Goal: Information Seeking & Learning: Check status

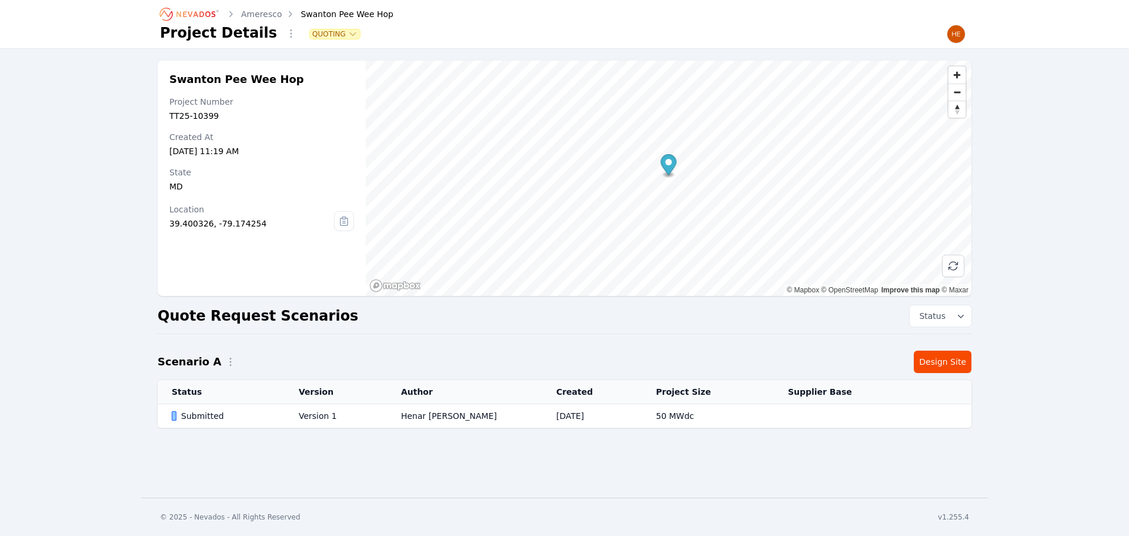
click at [188, 11] on icon "Breadcrumb" at bounding box center [190, 14] width 65 height 19
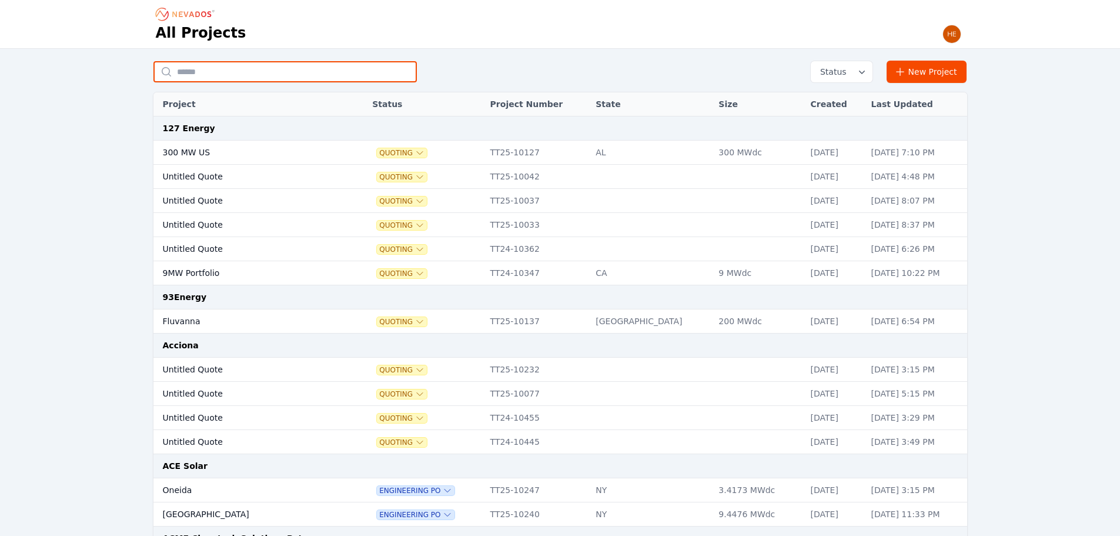
click at [226, 70] on input "text" at bounding box center [284, 71] width 263 height 21
type input "******"
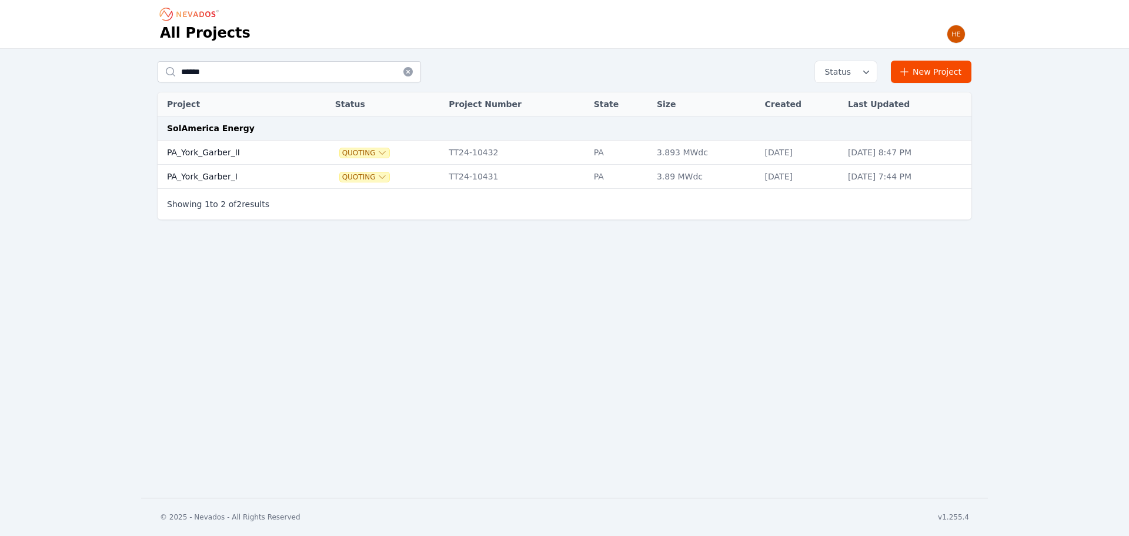
click at [208, 174] on td "PA_York_Garber_I" at bounding box center [233, 177] width 151 height 24
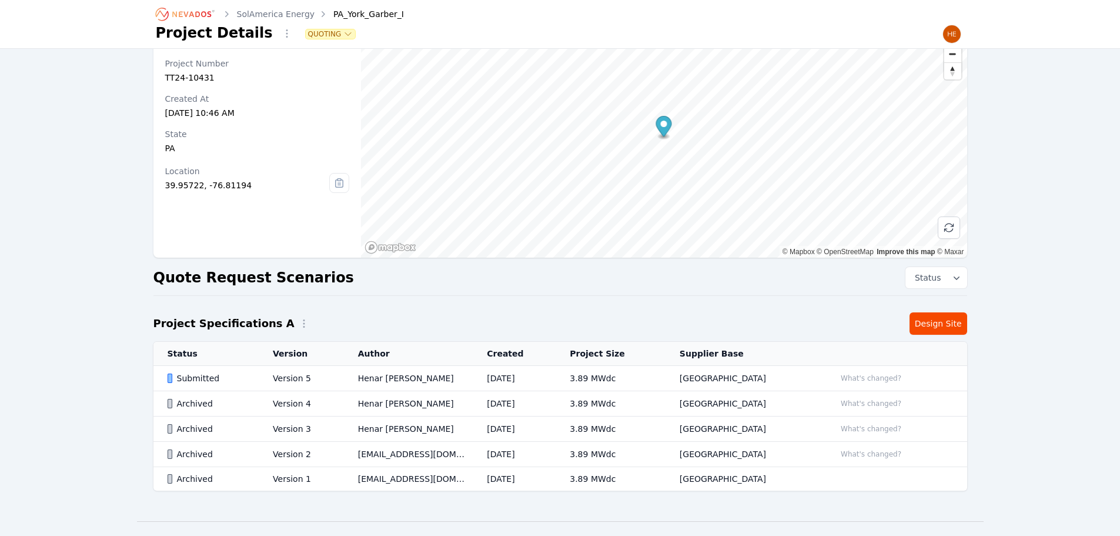
scroll to position [59, 0]
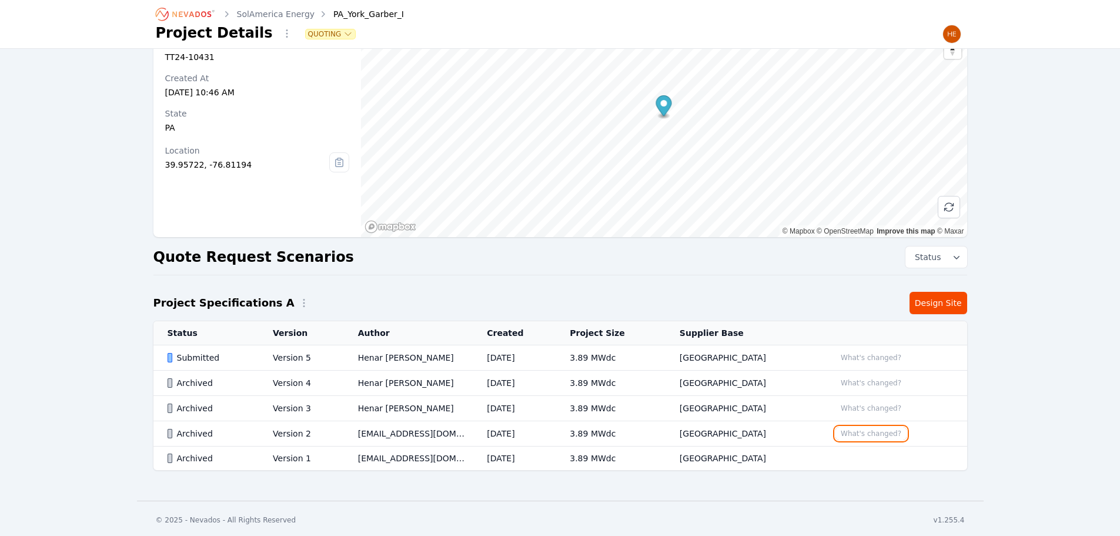
click at [875, 430] on button "What's changed?" at bounding box center [871, 433] width 71 height 13
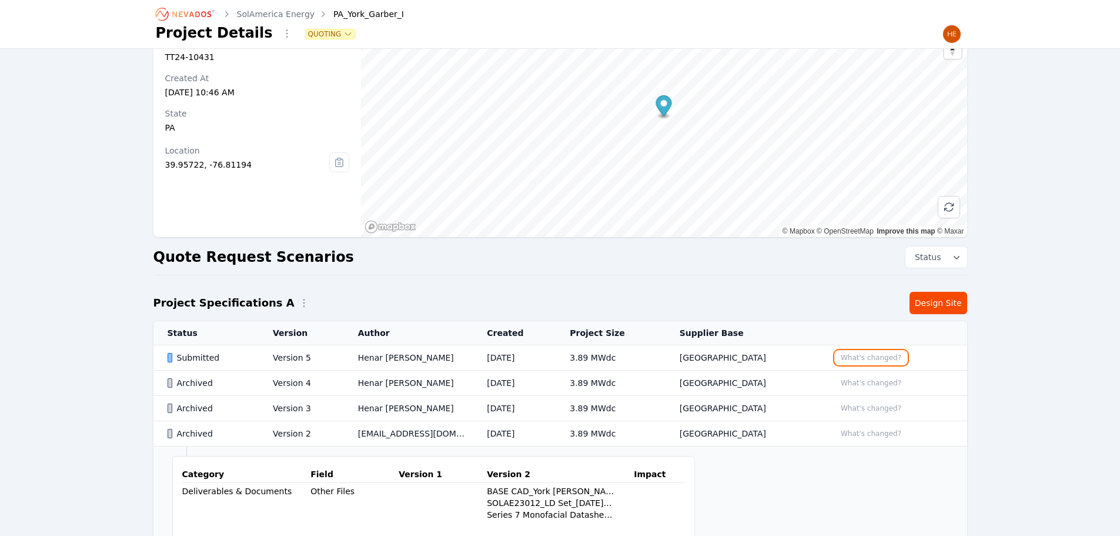
click at [870, 358] on button "What's changed?" at bounding box center [871, 357] width 71 height 13
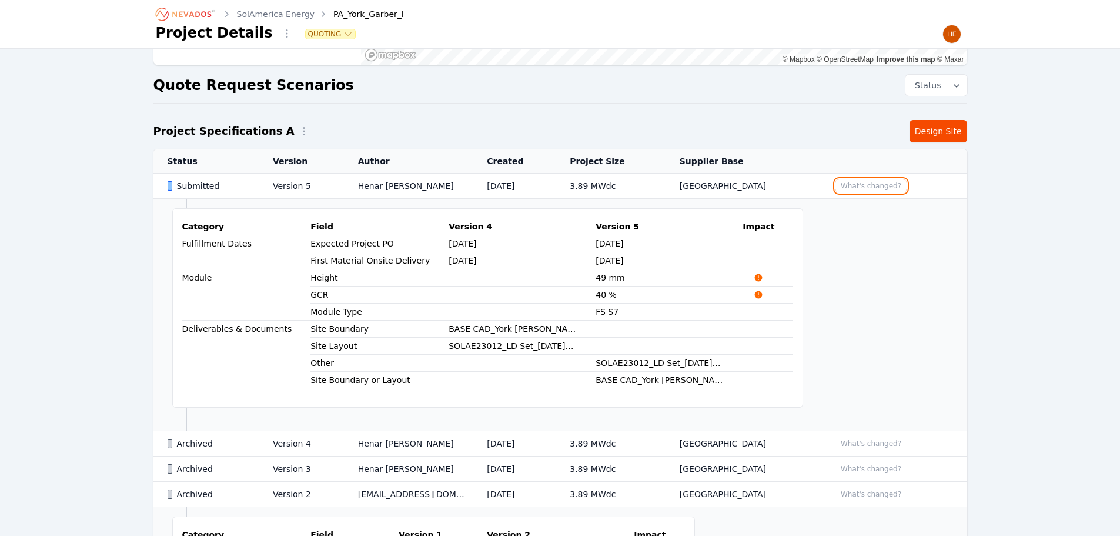
scroll to position [235, 0]
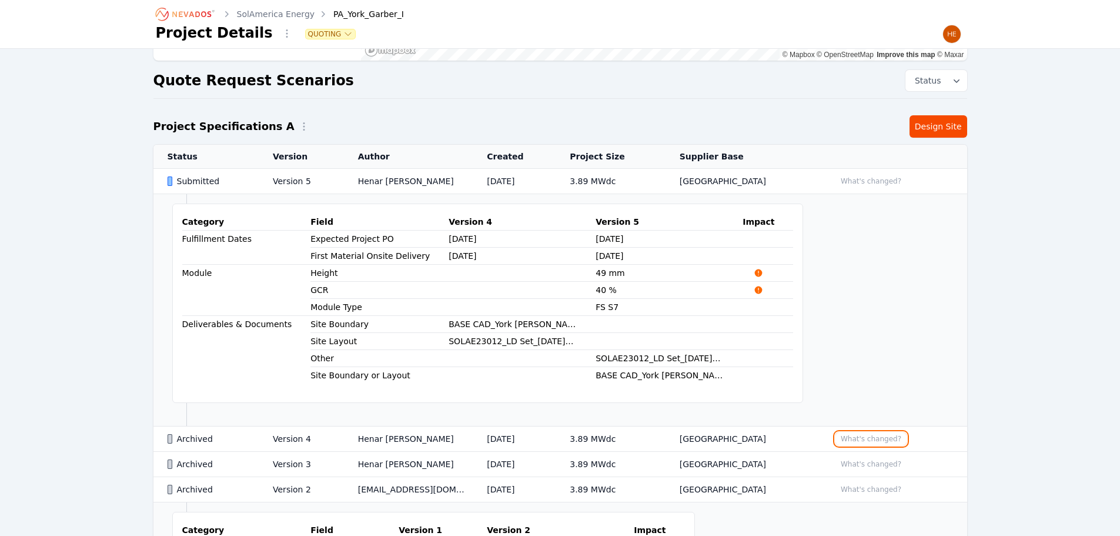
click at [871, 435] on button "What's changed?" at bounding box center [871, 438] width 71 height 13
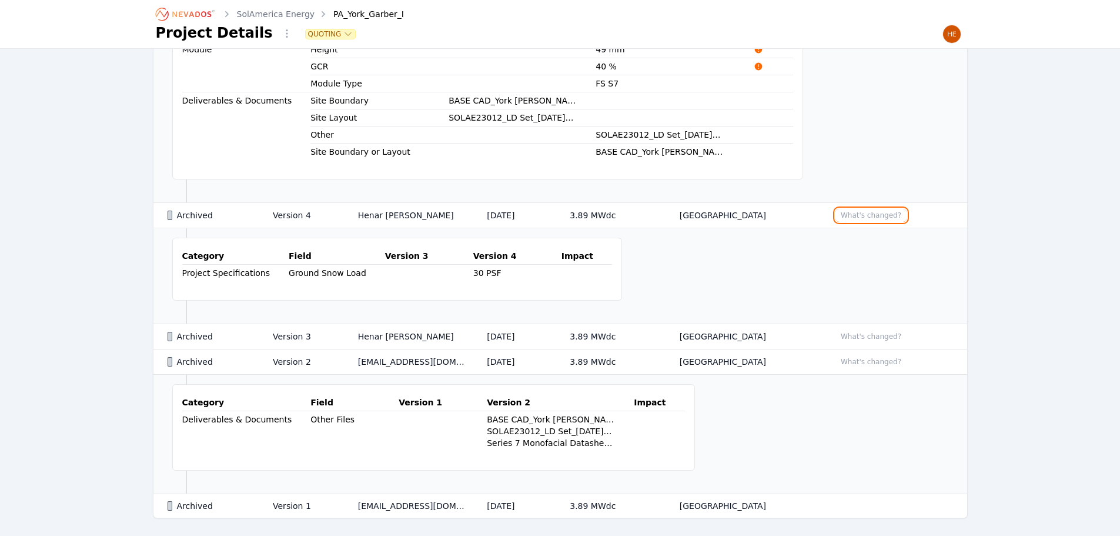
scroll to position [507, 0]
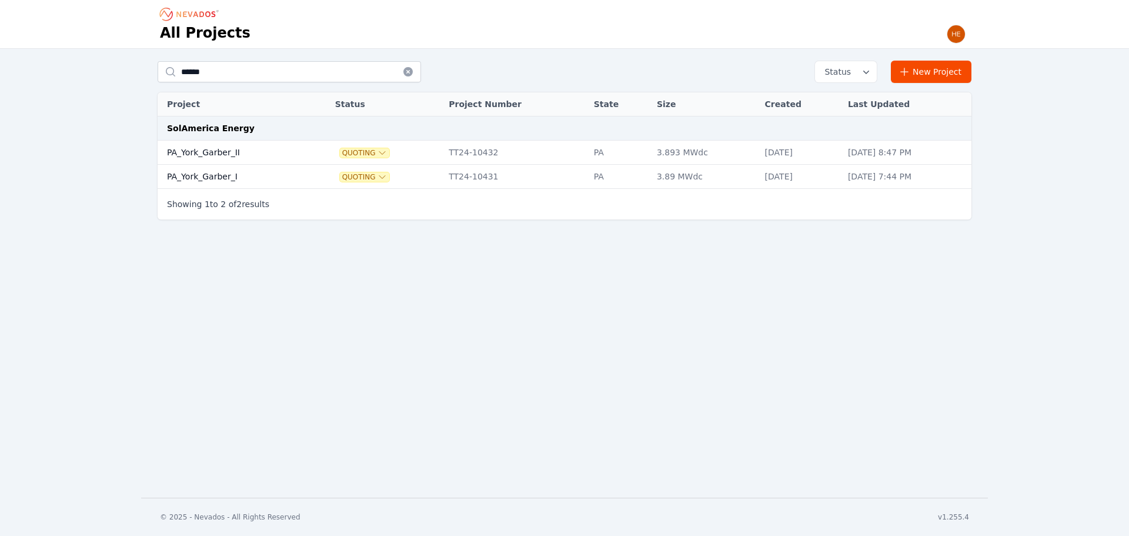
click at [208, 175] on td "PA_York_Garber_I" at bounding box center [233, 177] width 151 height 24
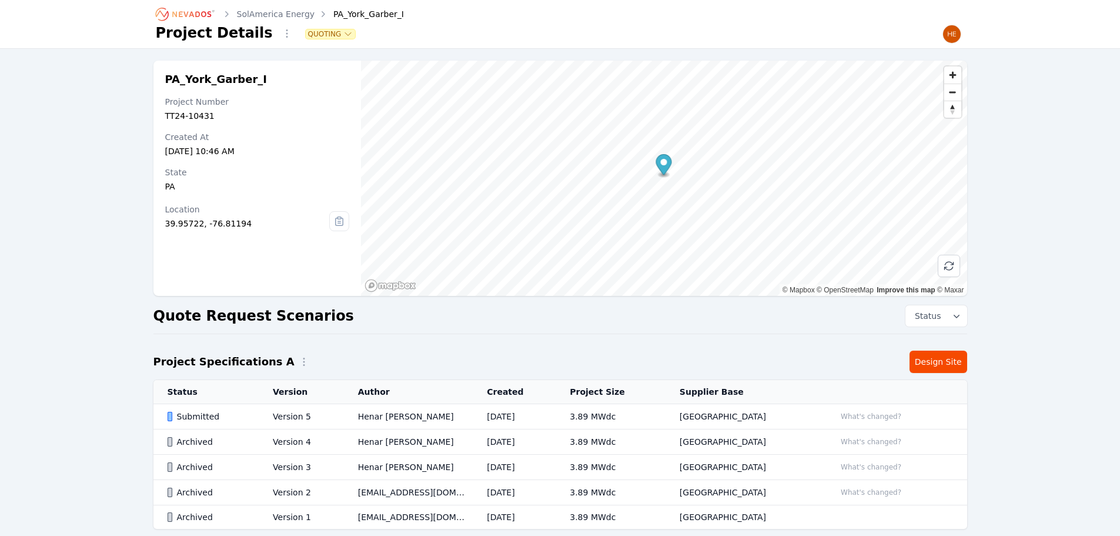
click at [195, 417] on div "Submitted" at bounding box center [211, 416] width 86 height 12
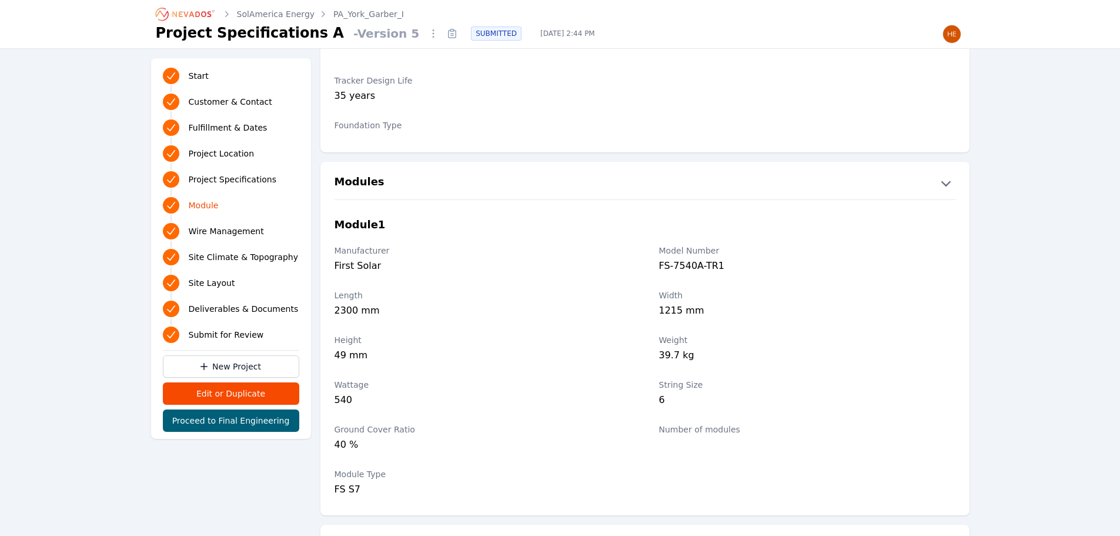
scroll to position [1176, 0]
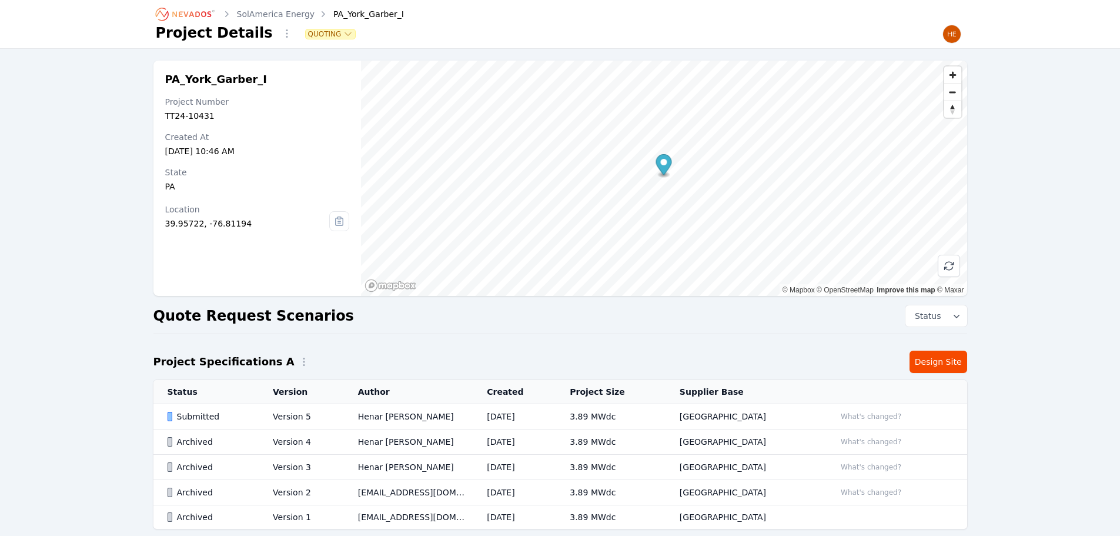
click at [286, 14] on link "SolAmerica Energy" at bounding box center [276, 14] width 78 height 12
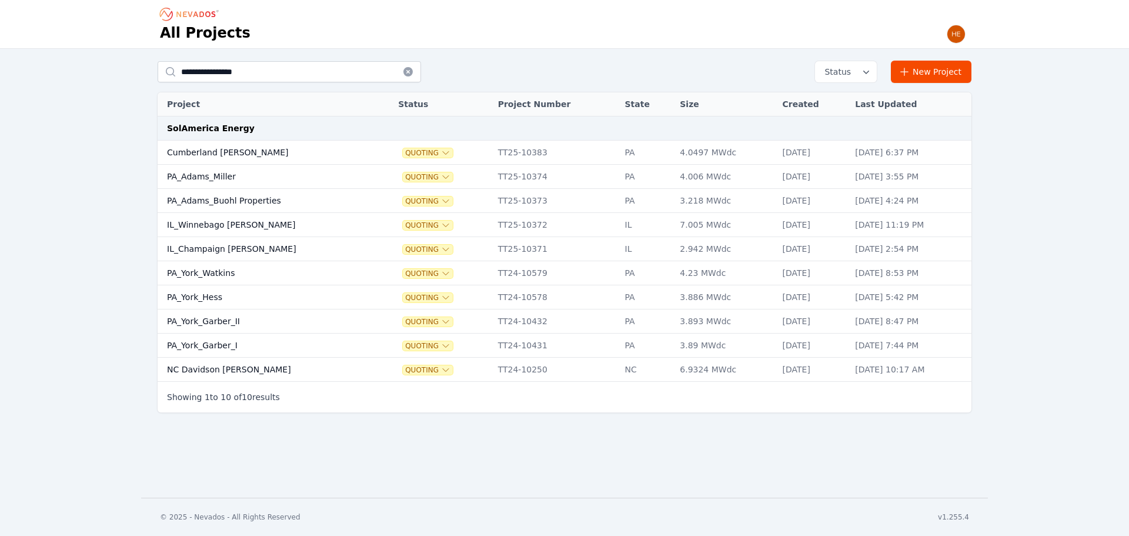
click at [238, 316] on td "PA_York_Garber_II" at bounding box center [266, 321] width 217 height 24
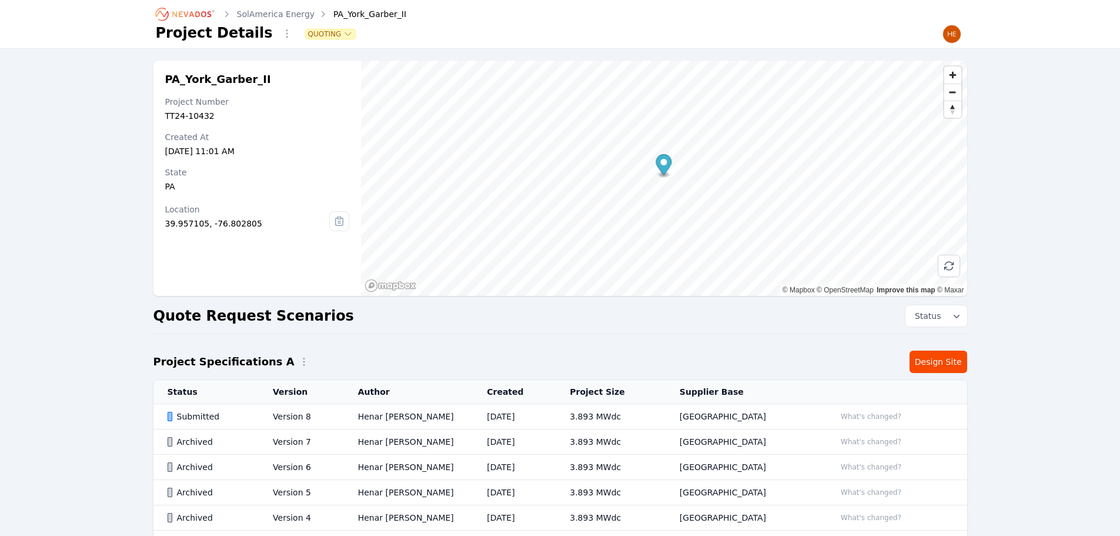
click at [183, 417] on div "Submitted" at bounding box center [211, 416] width 86 height 12
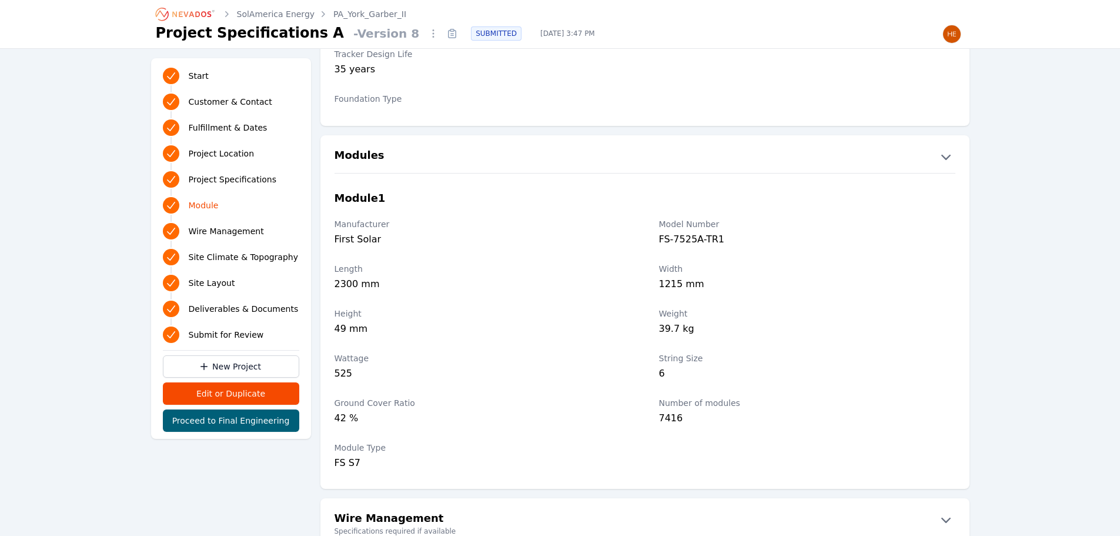
scroll to position [1176, 0]
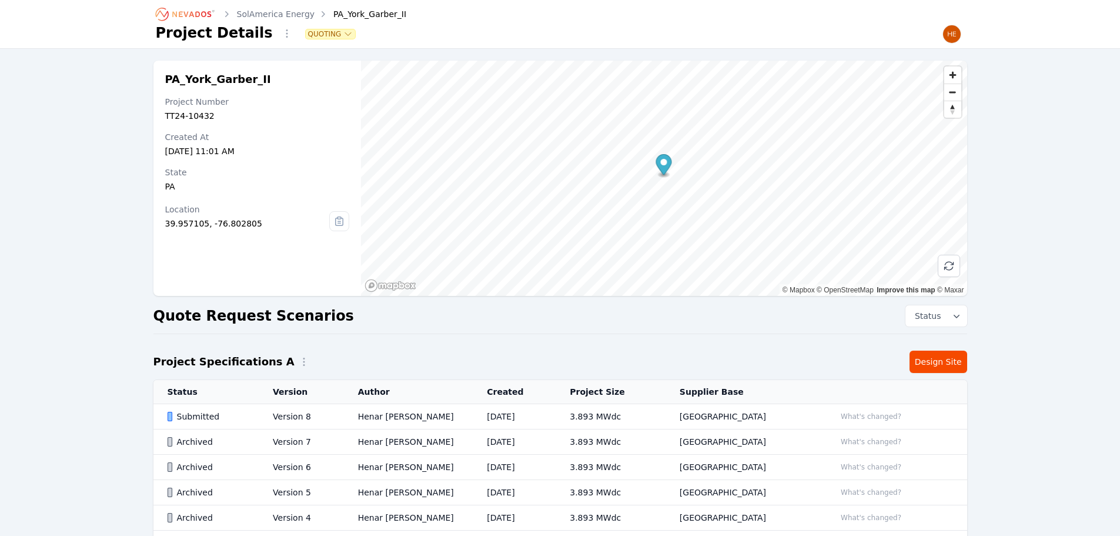
click at [290, 14] on link "SolAmerica Energy" at bounding box center [276, 14] width 78 height 12
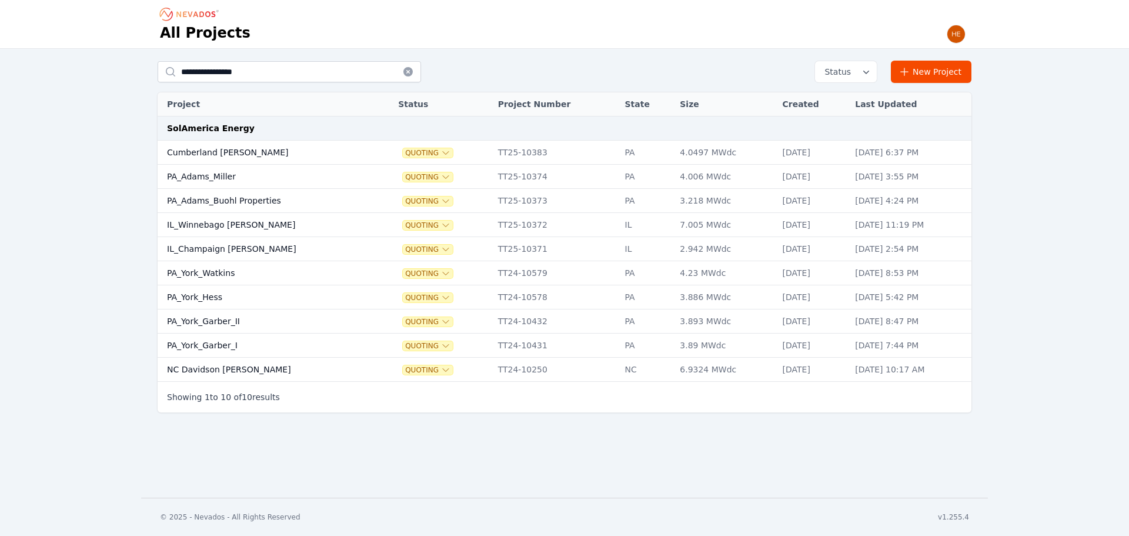
click at [198, 298] on td "PA_York_Hess" at bounding box center [266, 297] width 217 height 24
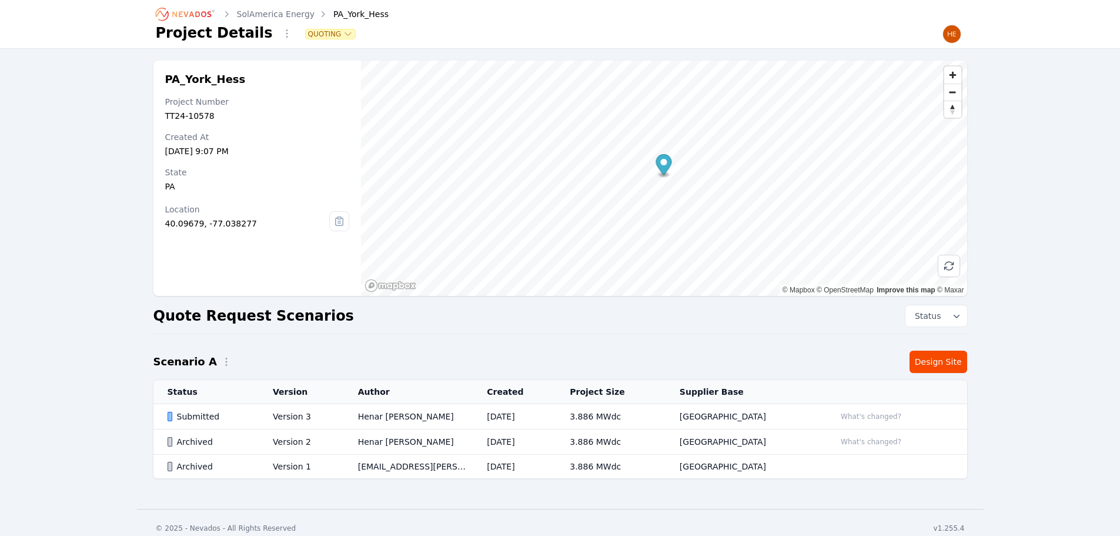
click at [203, 413] on div "Submitted" at bounding box center [211, 416] width 86 height 12
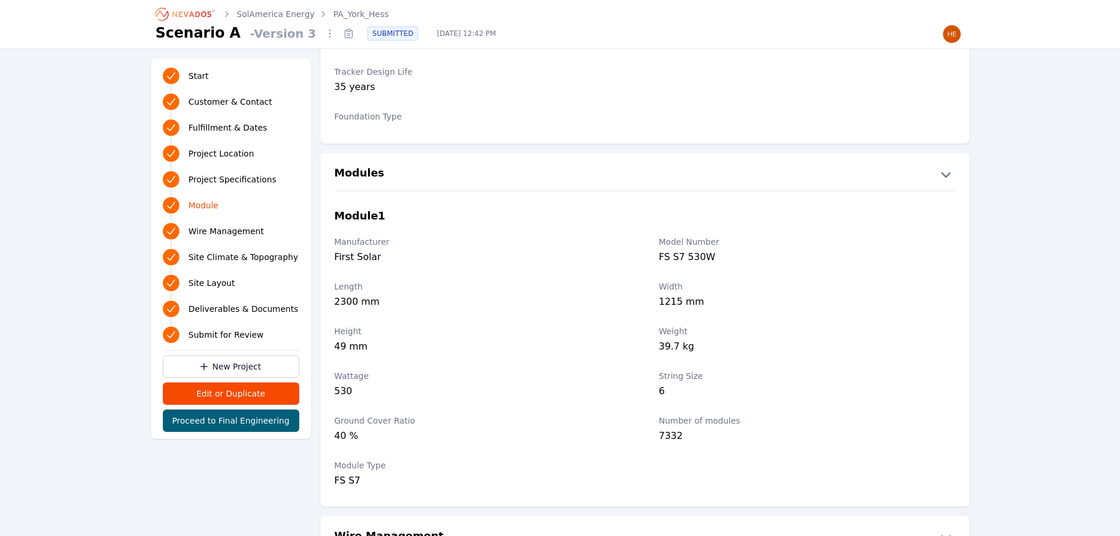
scroll to position [1235, 0]
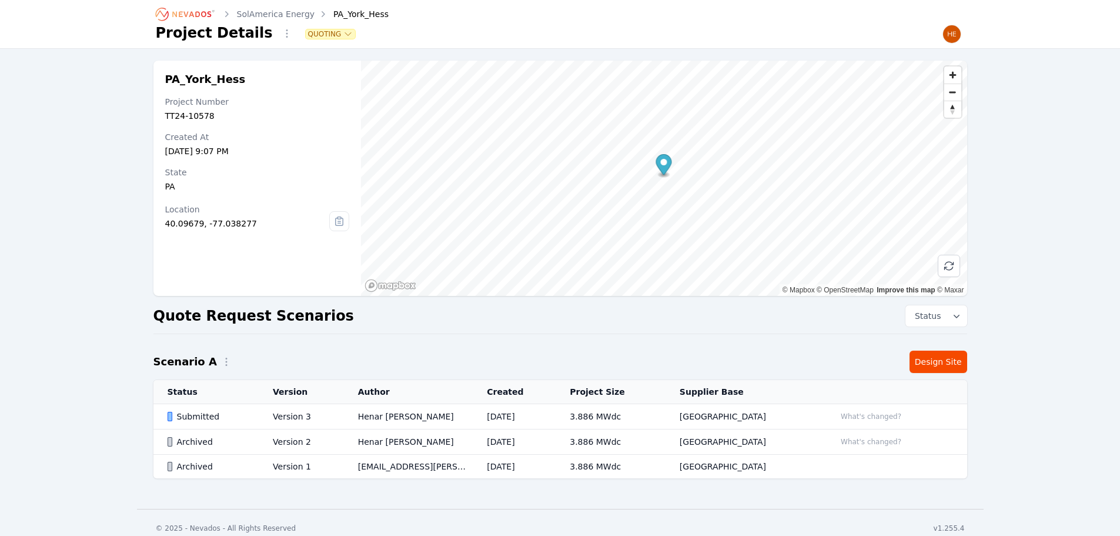
click at [273, 9] on link "SolAmerica Energy" at bounding box center [276, 14] width 78 height 12
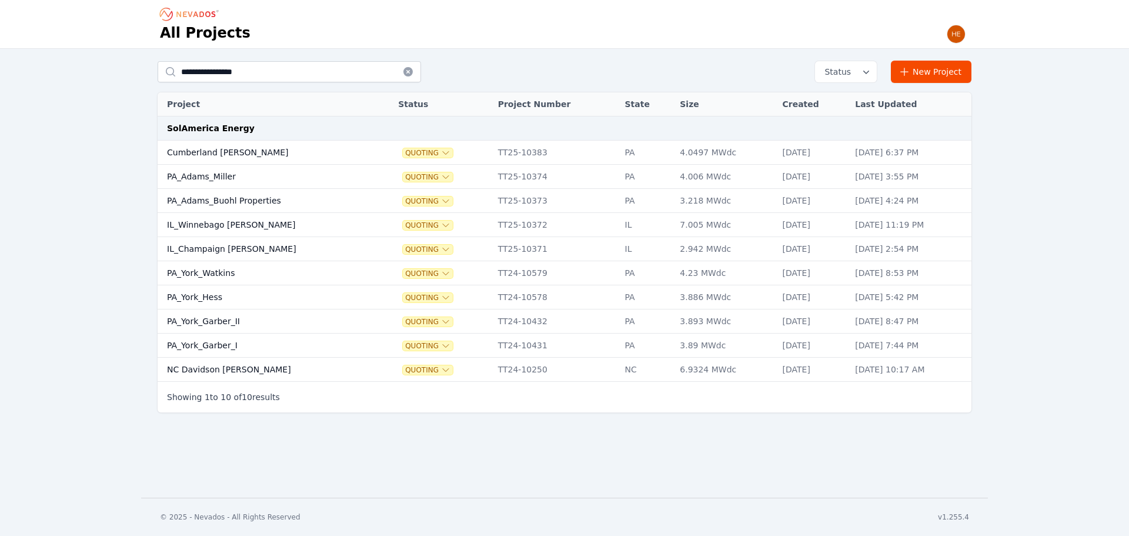
click at [218, 172] on td "PA_Adams_Miller" at bounding box center [266, 177] width 217 height 24
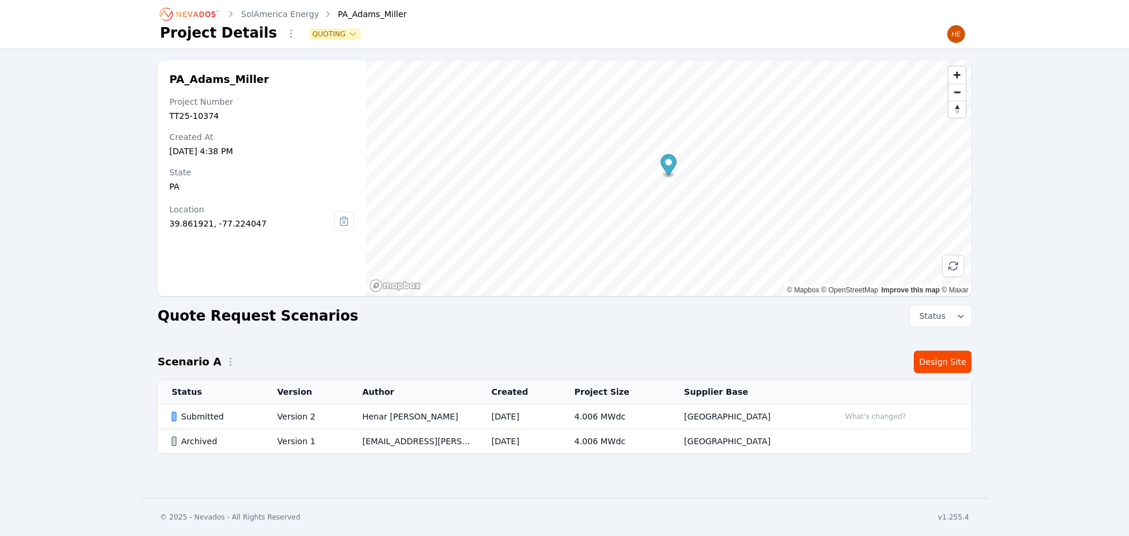
click at [204, 417] on div "Submitted" at bounding box center [215, 416] width 86 height 12
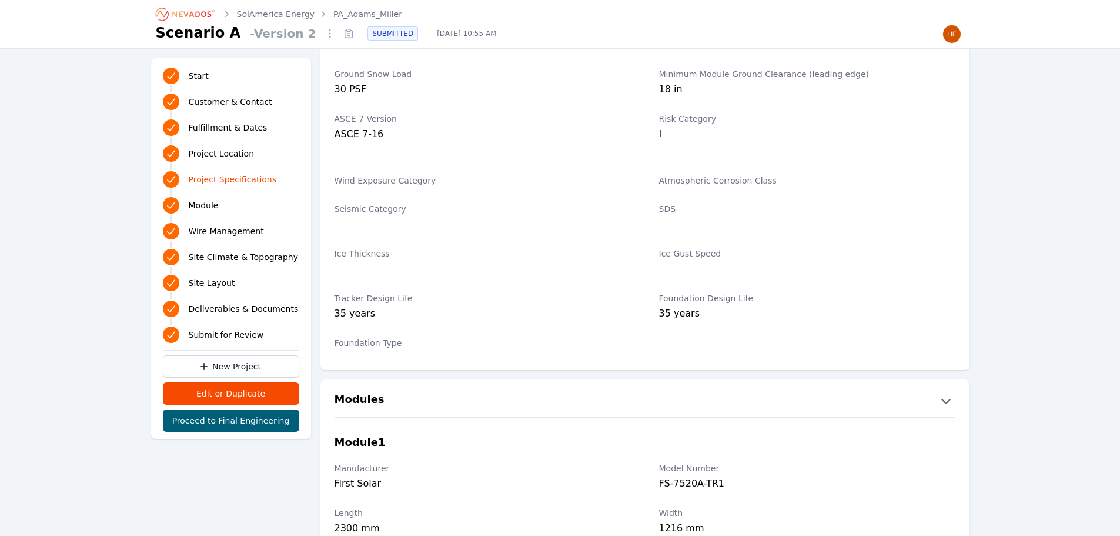
scroll to position [941, 0]
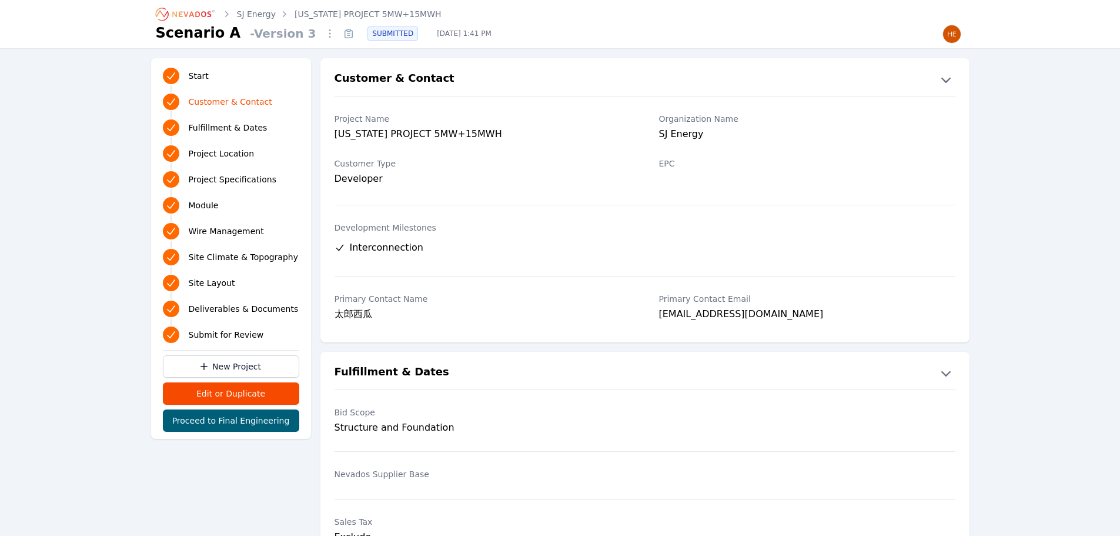
click at [201, 12] on icon "Breadcrumb" at bounding box center [185, 14] width 65 height 19
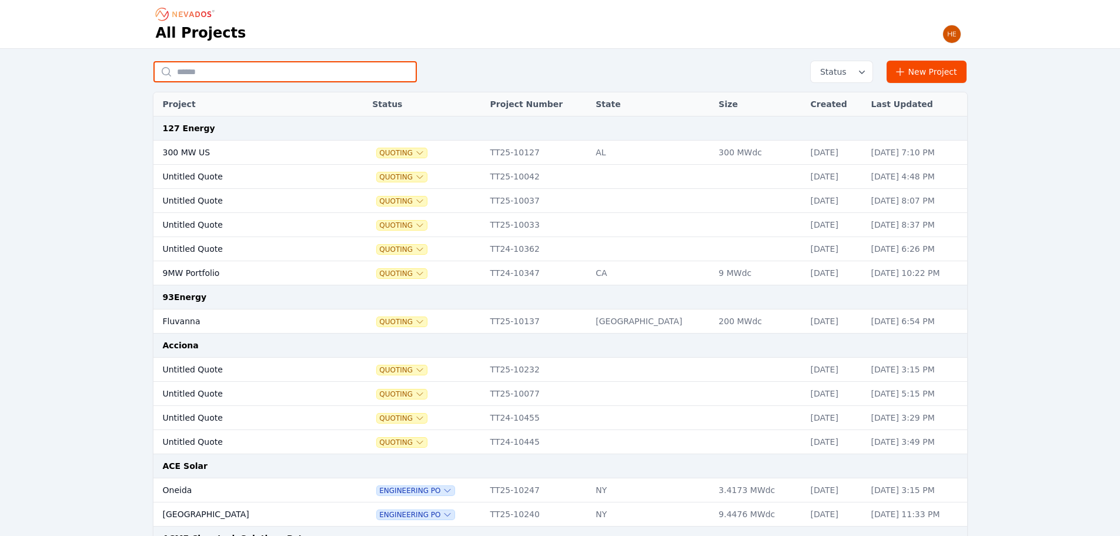
click at [242, 77] on input "text" at bounding box center [284, 71] width 263 height 21
type input "******"
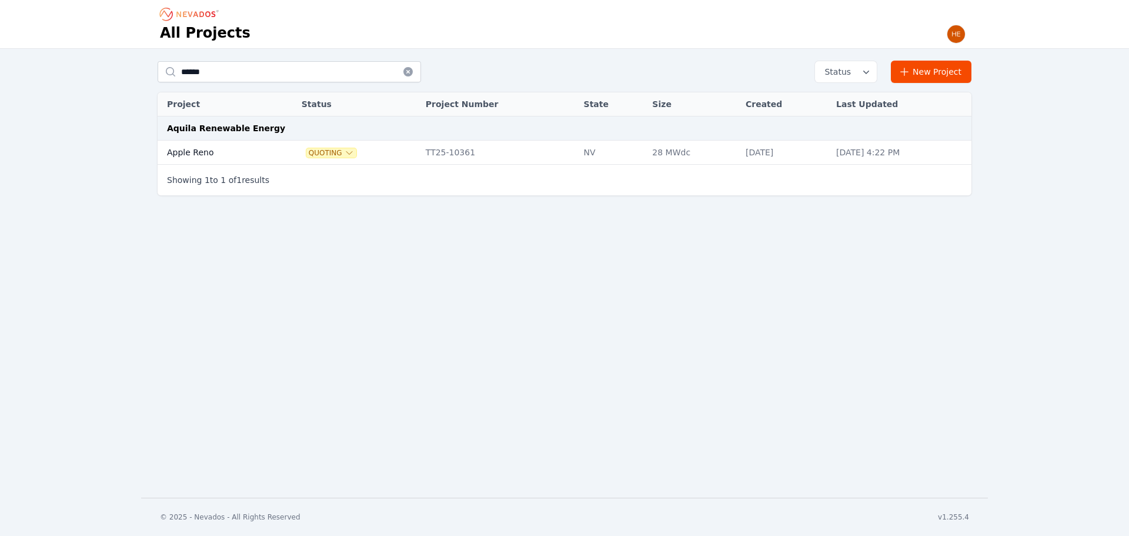
click at [193, 152] on td "Apple Reno" at bounding box center [216, 153] width 116 height 24
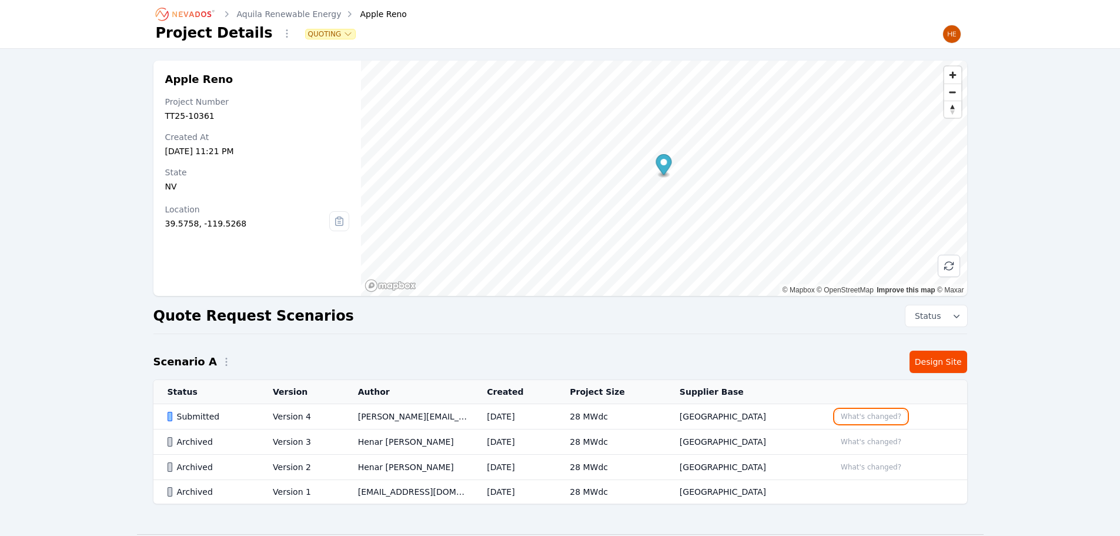
click at [876, 415] on button "What's changed?" at bounding box center [871, 416] width 71 height 13
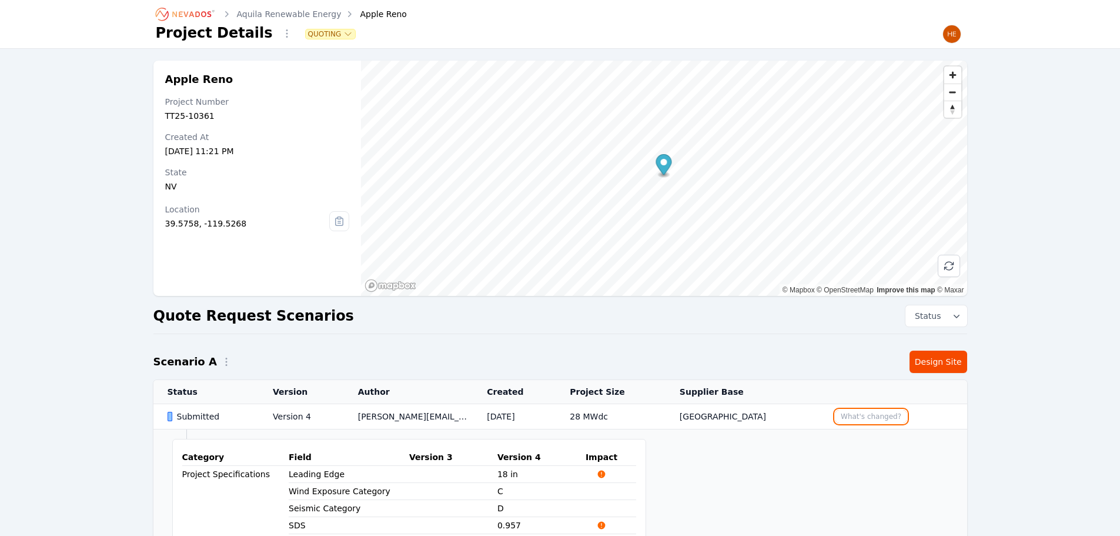
click at [876, 415] on button "What's changed?" at bounding box center [871, 416] width 71 height 13
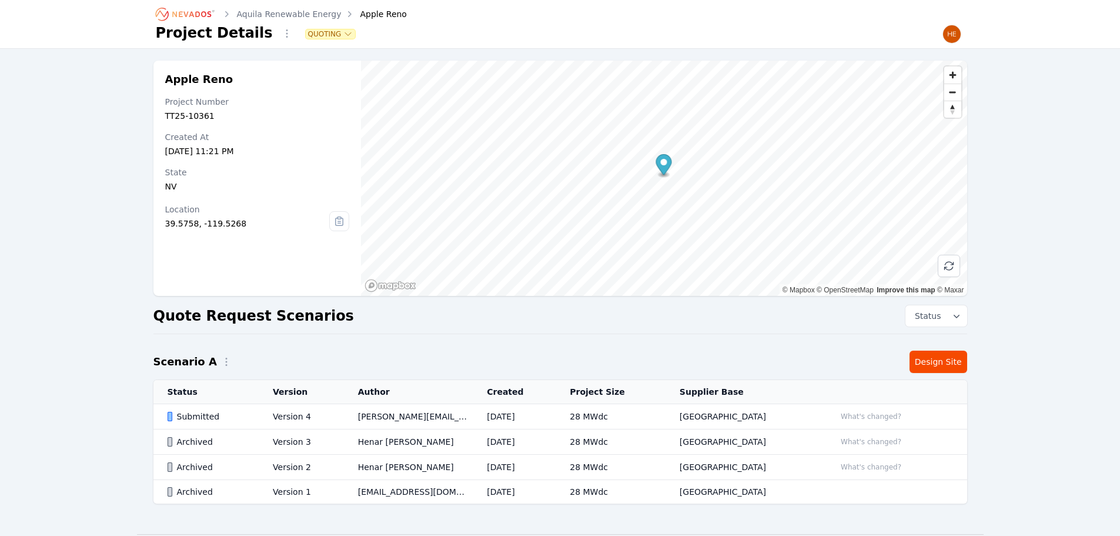
click at [198, 416] on div "Submitted" at bounding box center [211, 416] width 86 height 12
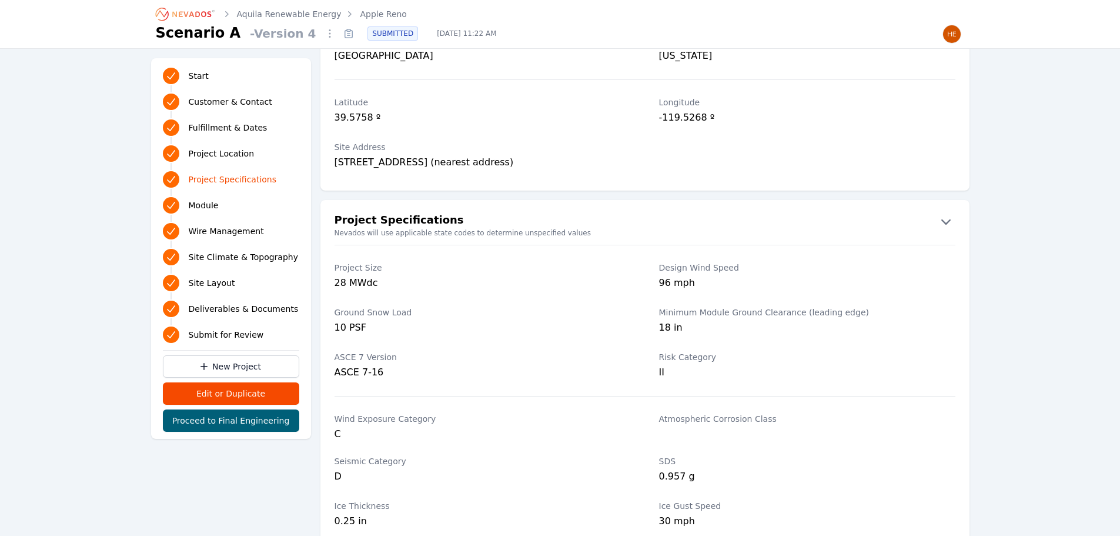
scroll to position [706, 0]
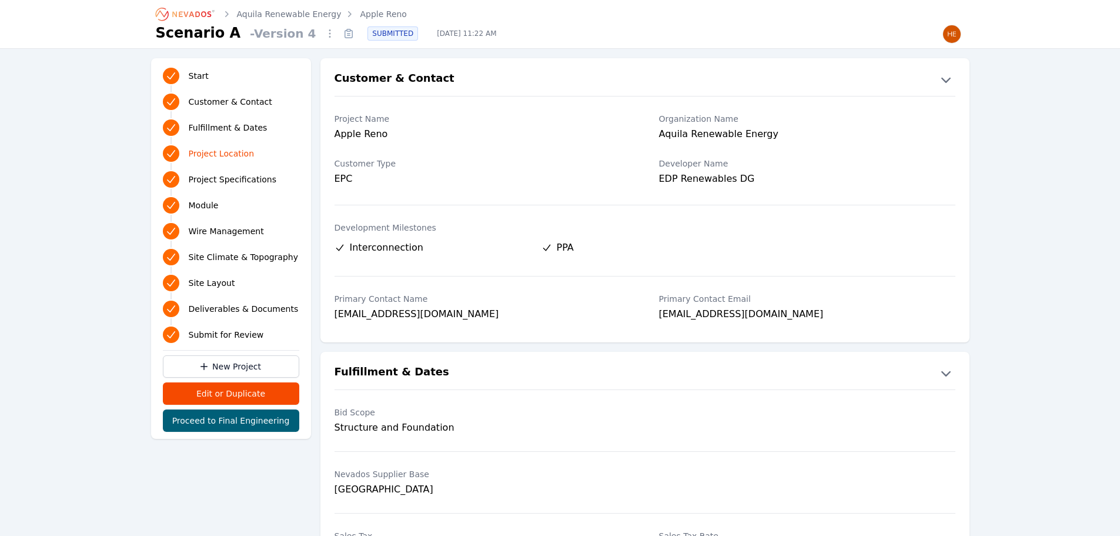
scroll to position [706, 0]
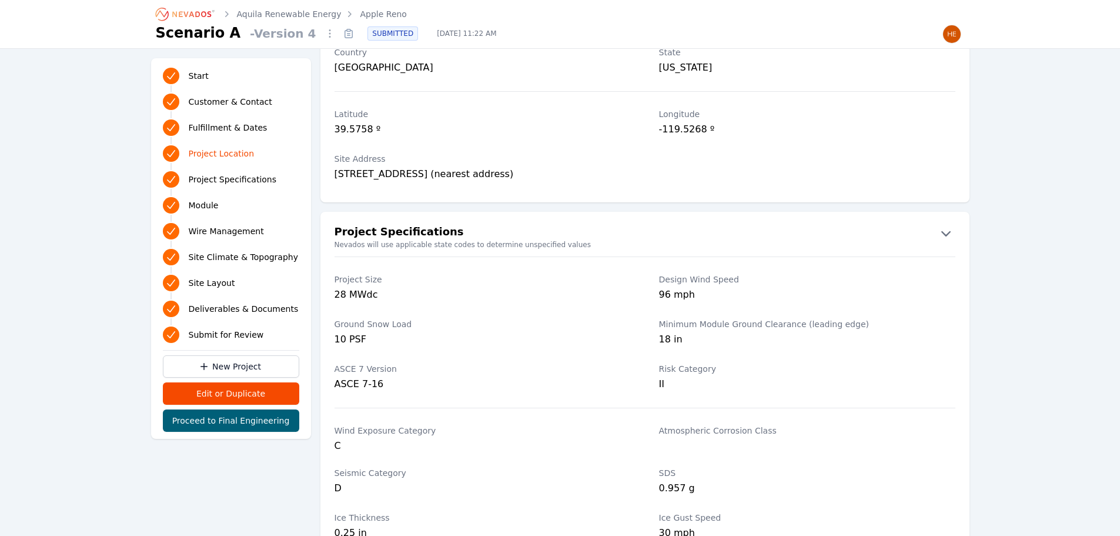
click at [191, 8] on icon "Breadcrumb" at bounding box center [185, 14] width 65 height 19
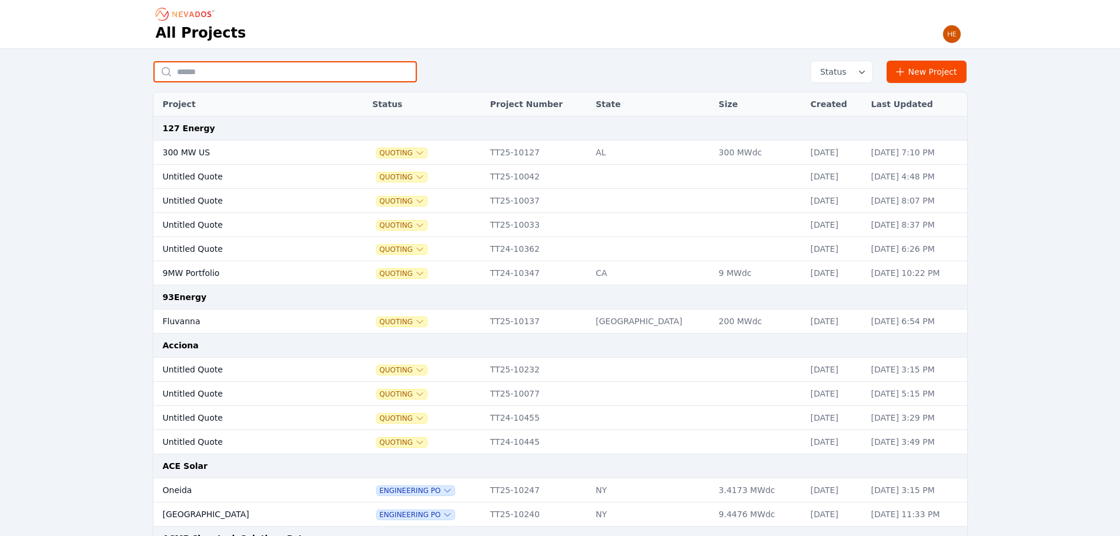
click at [254, 71] on input "text" at bounding box center [284, 71] width 263 height 21
type input "**********"
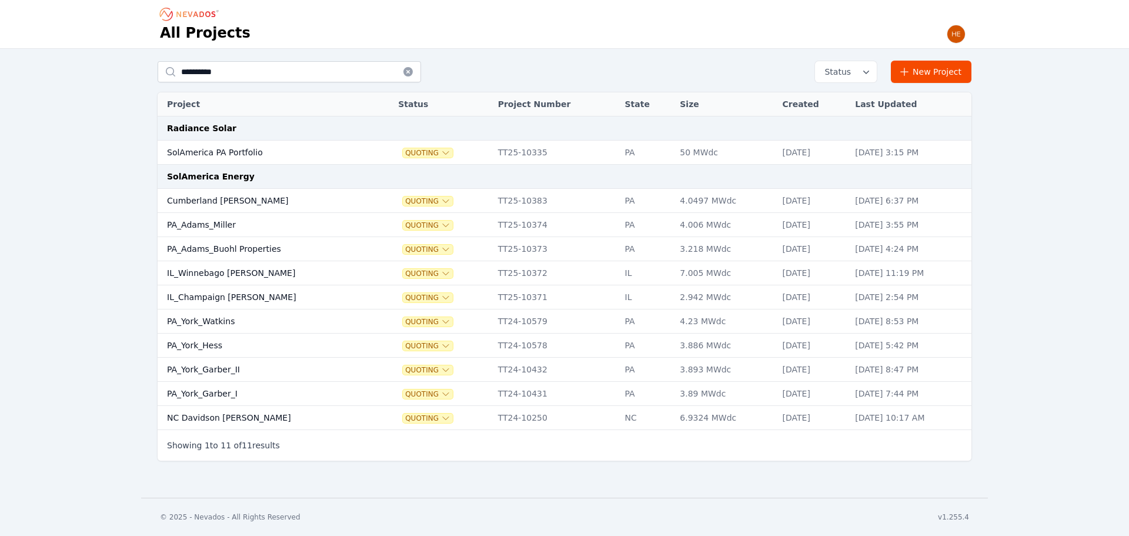
click at [222, 393] on td "PA_York_Garber_I" at bounding box center [266, 394] width 217 height 24
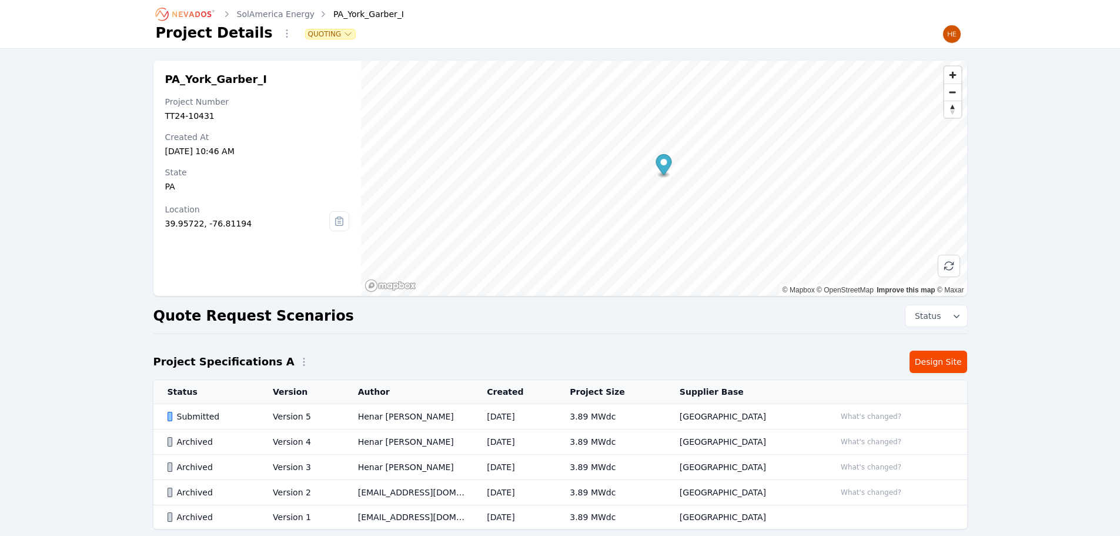
click at [205, 417] on div "Submitted" at bounding box center [211, 416] width 86 height 12
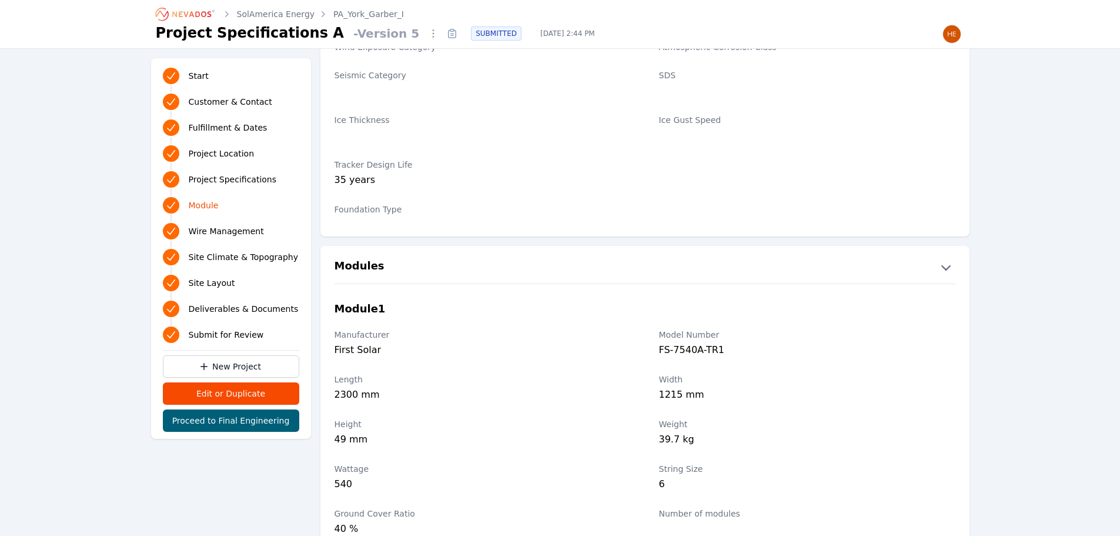
scroll to position [1117, 0]
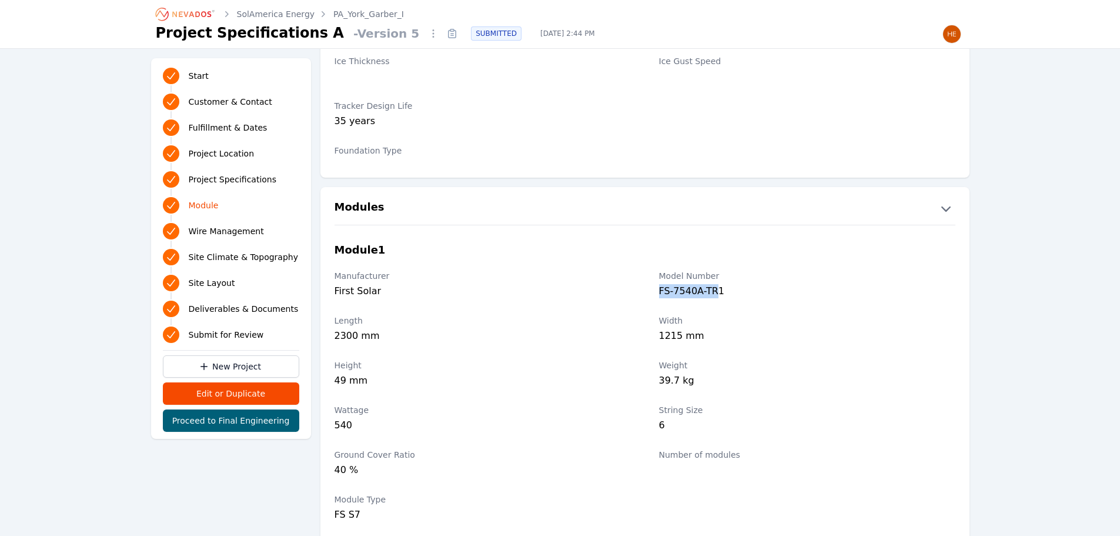
drag, startPoint x: 716, startPoint y: 291, endPoint x: 660, endPoint y: 292, distance: 56.5
click at [660, 292] on div "FS-7540A-TR1" at bounding box center [807, 292] width 296 height 16
copy div "FS-7540A-TR"
click at [896, 345] on div "Width 1215 mm" at bounding box center [807, 330] width 296 height 45
click at [259, 15] on link "SolAmerica Energy" at bounding box center [276, 14] width 78 height 12
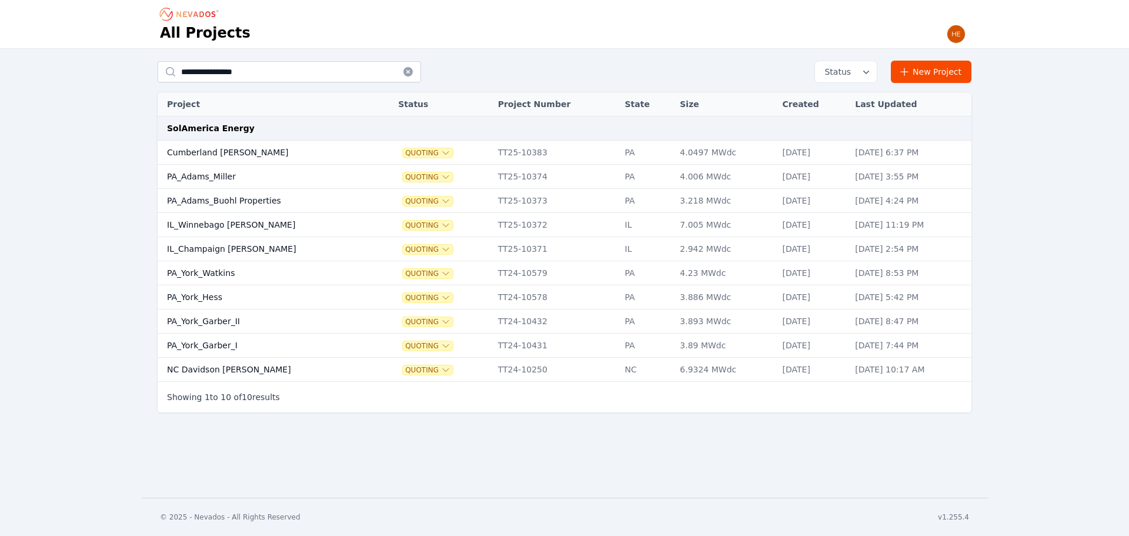
click at [215, 322] on td "PA_York_Garber_II" at bounding box center [266, 321] width 217 height 24
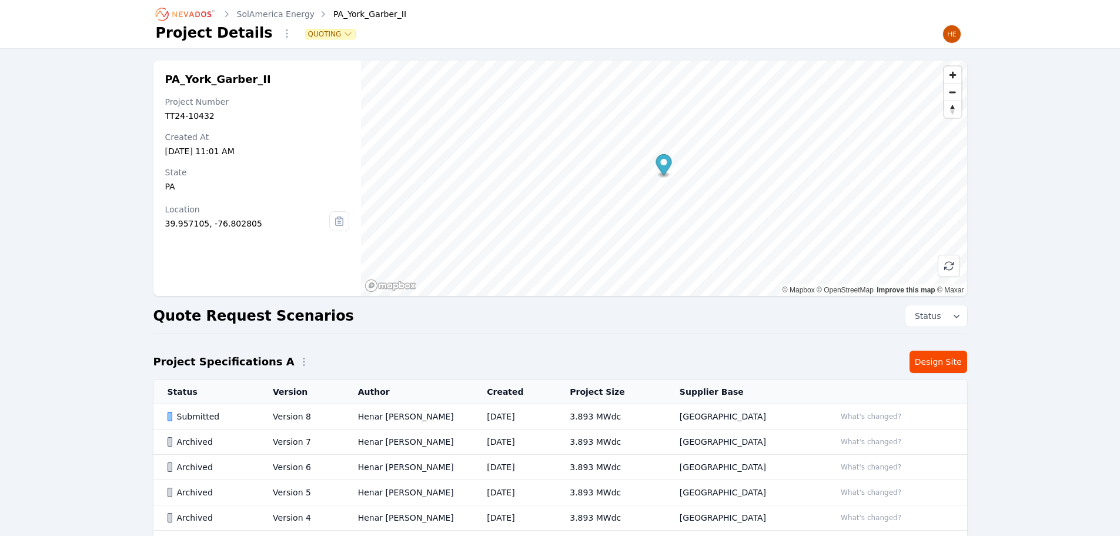
click at [216, 413] on div "Submitted" at bounding box center [211, 416] width 86 height 12
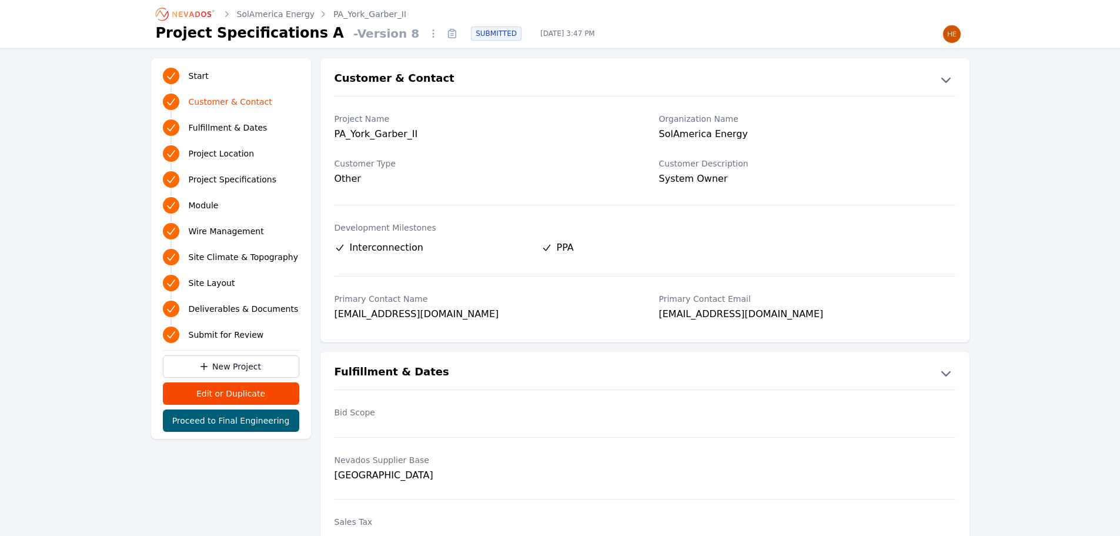
drag, startPoint x: 590, startPoint y: 371, endPoint x: 668, endPoint y: 338, distance: 84.9
click at [595, 369] on button "Fulfillment & Dates" at bounding box center [644, 372] width 649 height 19
click at [944, 369] on icon "button" at bounding box center [946, 372] width 19 height 19
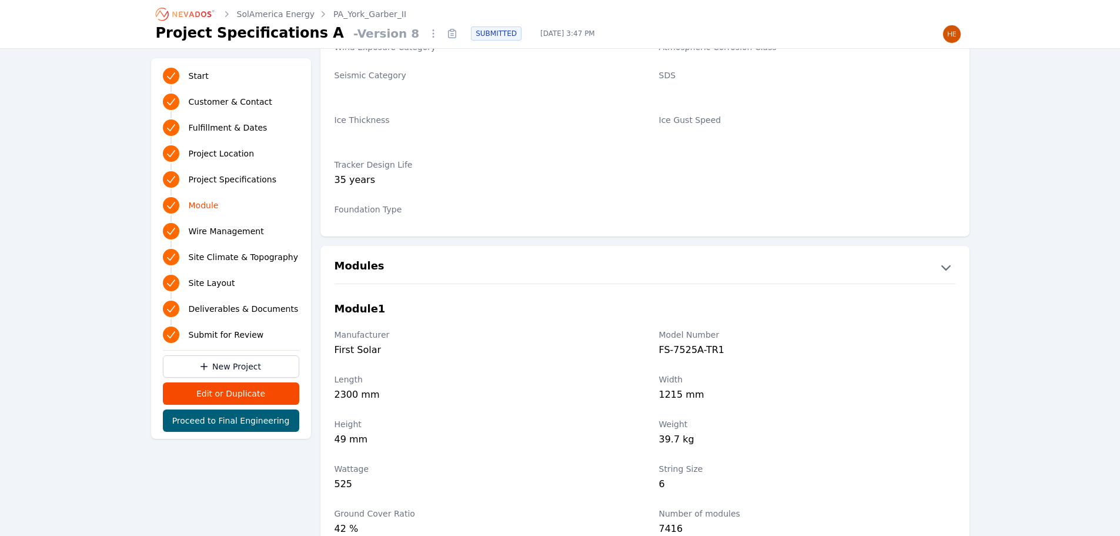
scroll to position [764, 0]
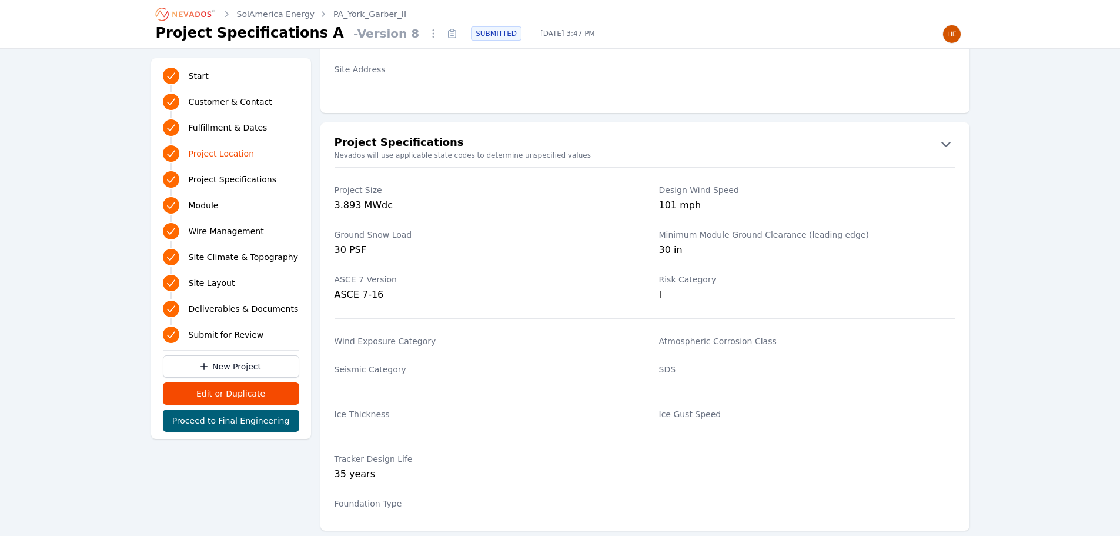
click at [263, 13] on link "SolAmerica Energy" at bounding box center [276, 14] width 78 height 12
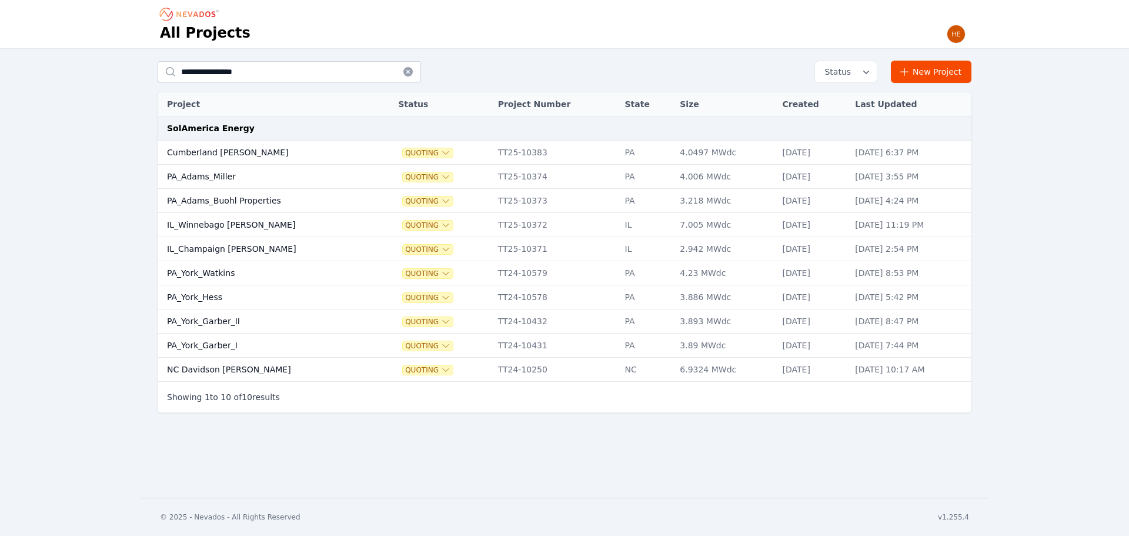
click at [210, 321] on td "PA_York_Garber_II" at bounding box center [266, 321] width 217 height 24
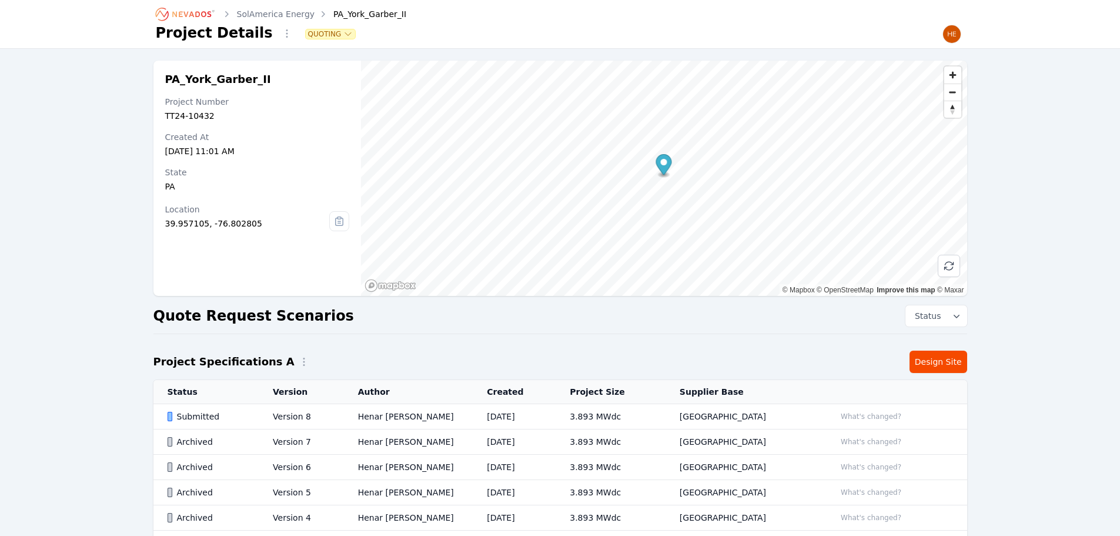
click at [206, 418] on div "Submitted" at bounding box center [211, 416] width 86 height 12
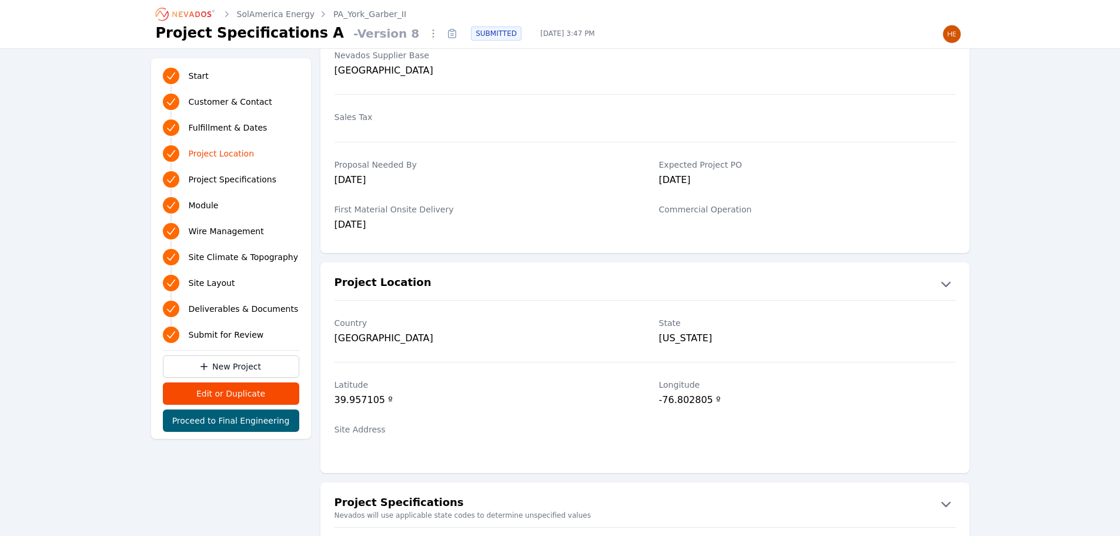
scroll to position [529, 0]
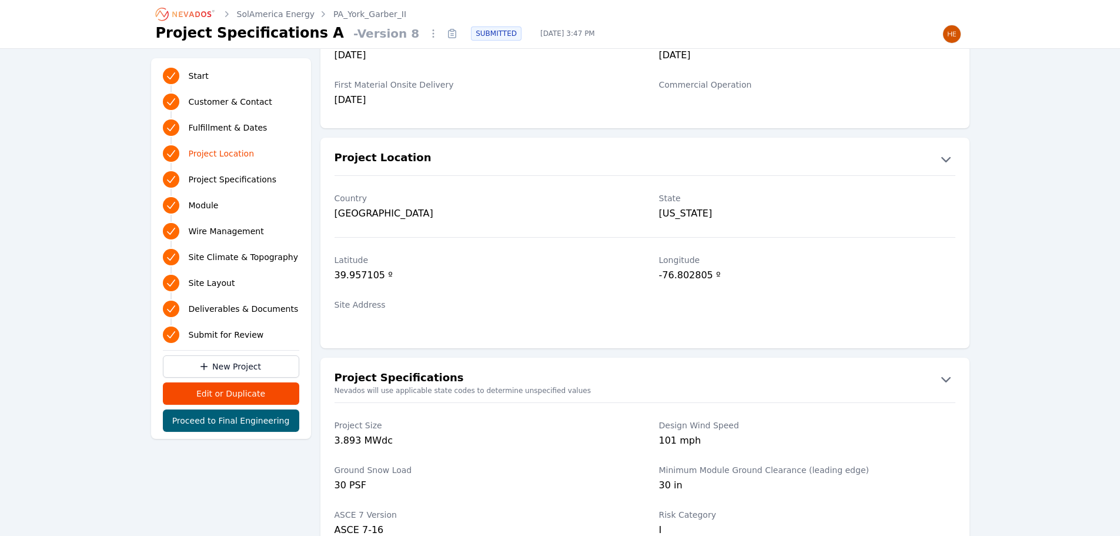
click at [283, 11] on link "SolAmerica Energy" at bounding box center [276, 14] width 78 height 12
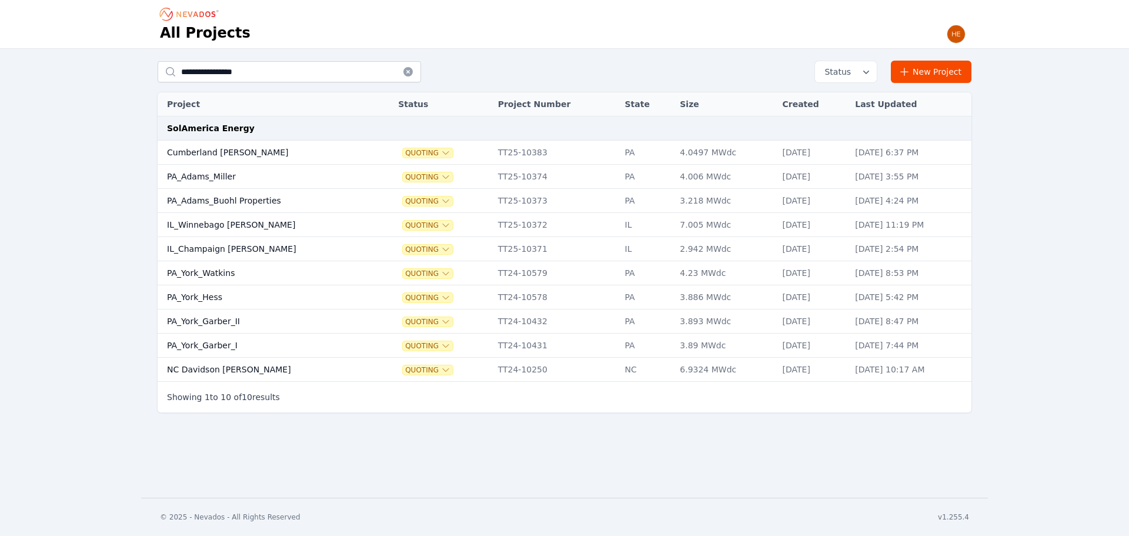
click at [202, 340] on td "PA_York_Garber_I" at bounding box center [266, 345] width 217 height 24
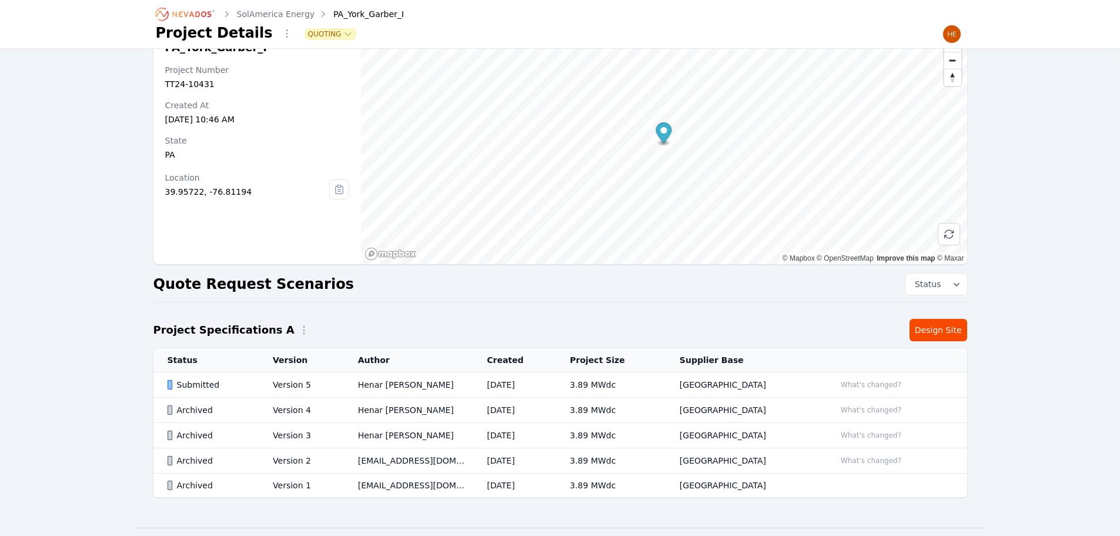
scroll to position [62, 0]
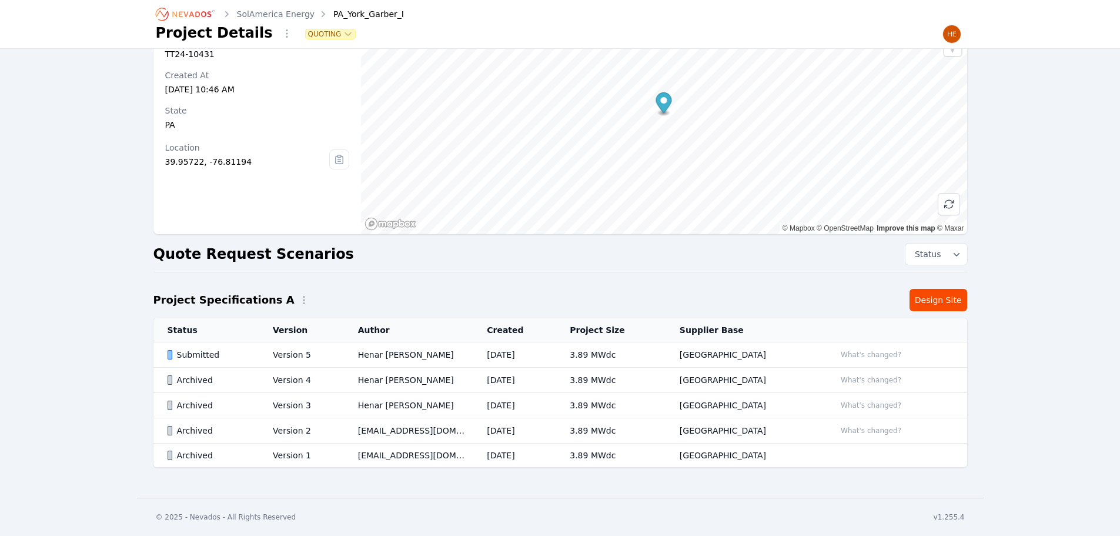
click at [186, 353] on div "Submitted" at bounding box center [211, 355] width 86 height 12
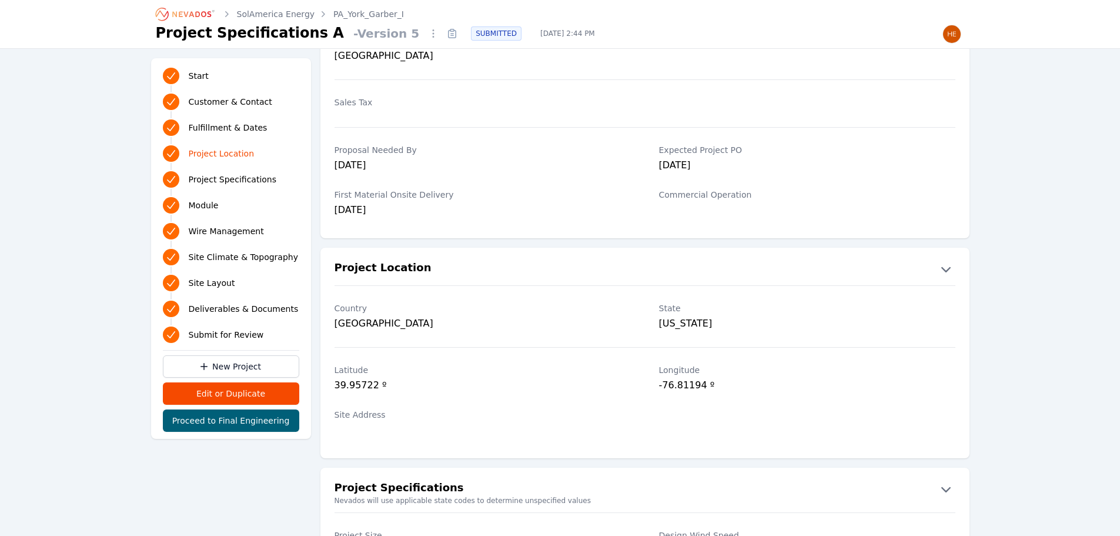
scroll to position [588, 0]
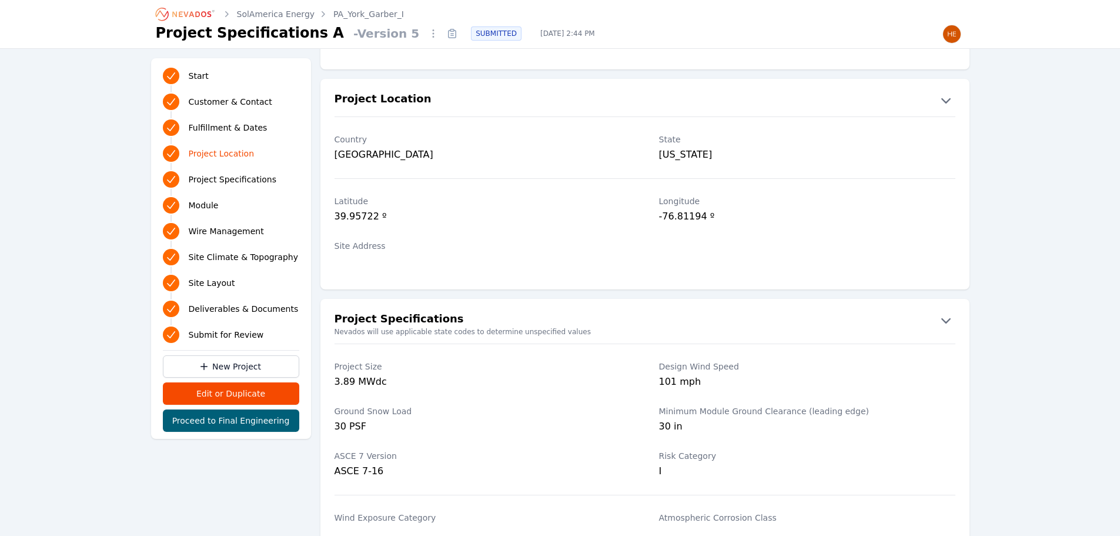
click at [263, 16] on link "SolAmerica Energy" at bounding box center [276, 14] width 78 height 12
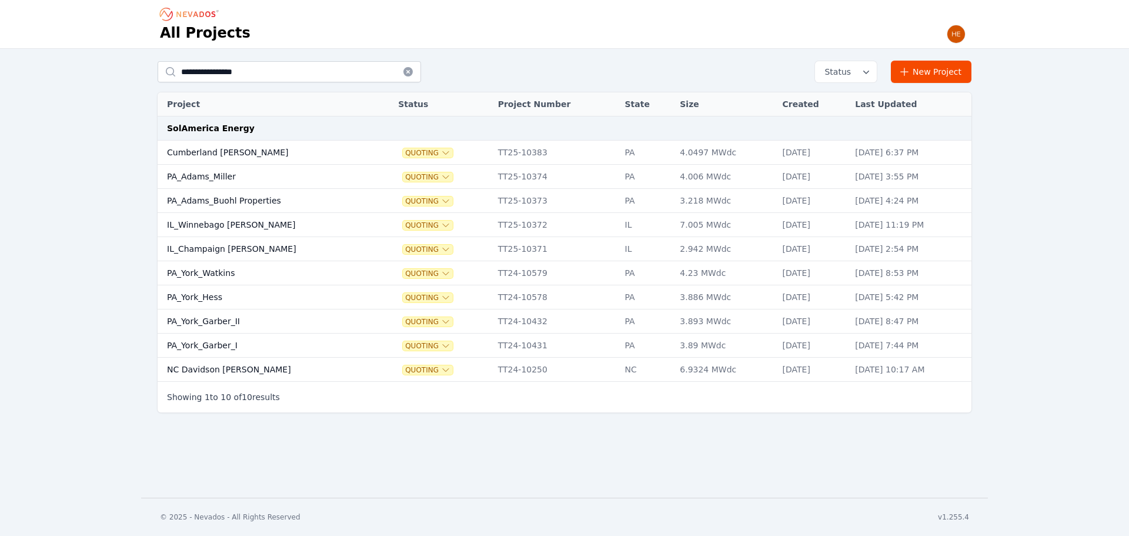
click at [201, 296] on td "PA_York_Hess" at bounding box center [266, 297] width 217 height 24
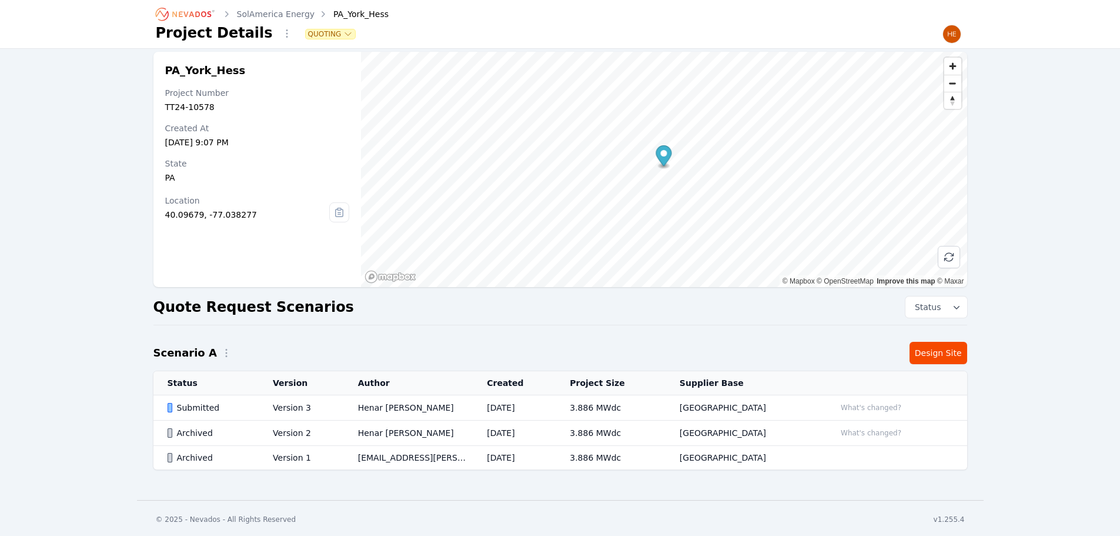
scroll to position [11, 0]
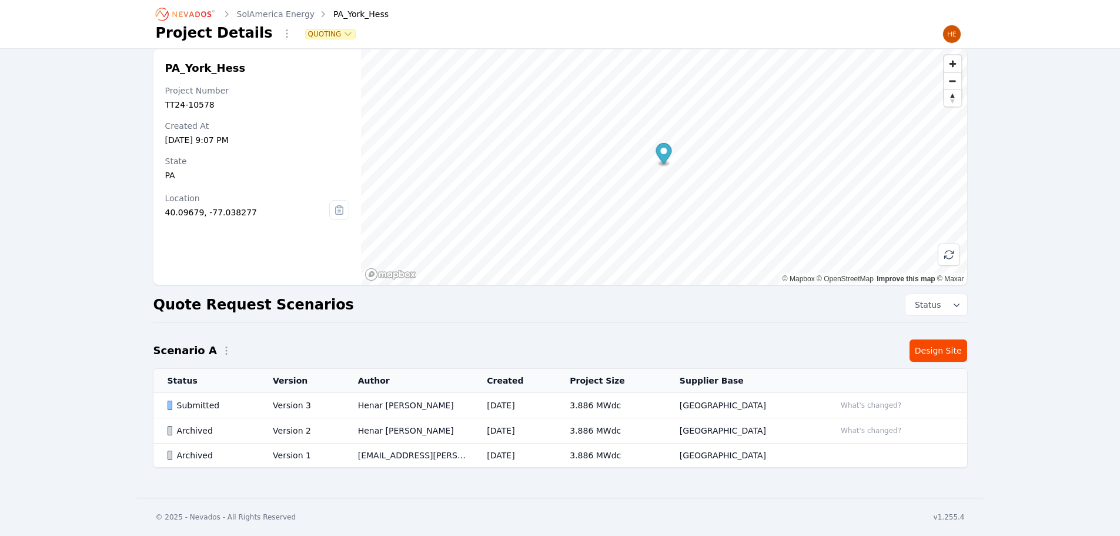
click at [191, 399] on td "Submitted" at bounding box center [206, 405] width 106 height 25
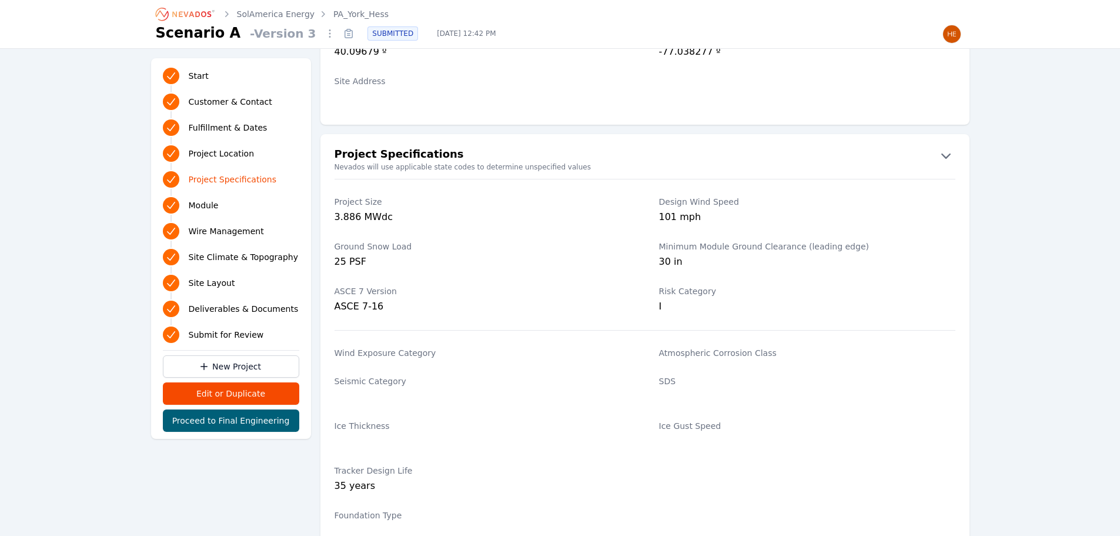
scroll to position [1117, 0]
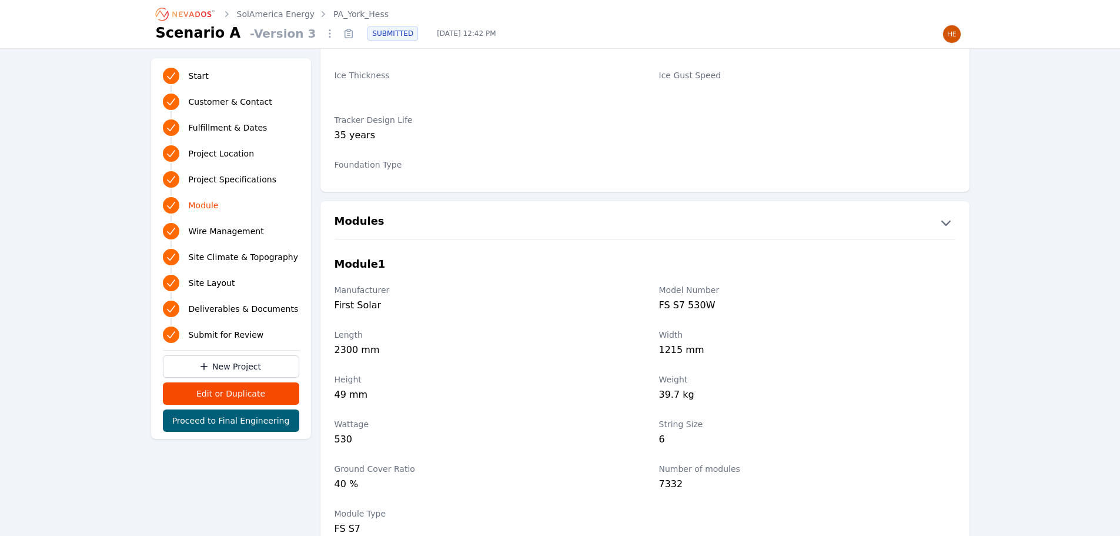
click at [263, 16] on link "SolAmerica Energy" at bounding box center [276, 14] width 78 height 12
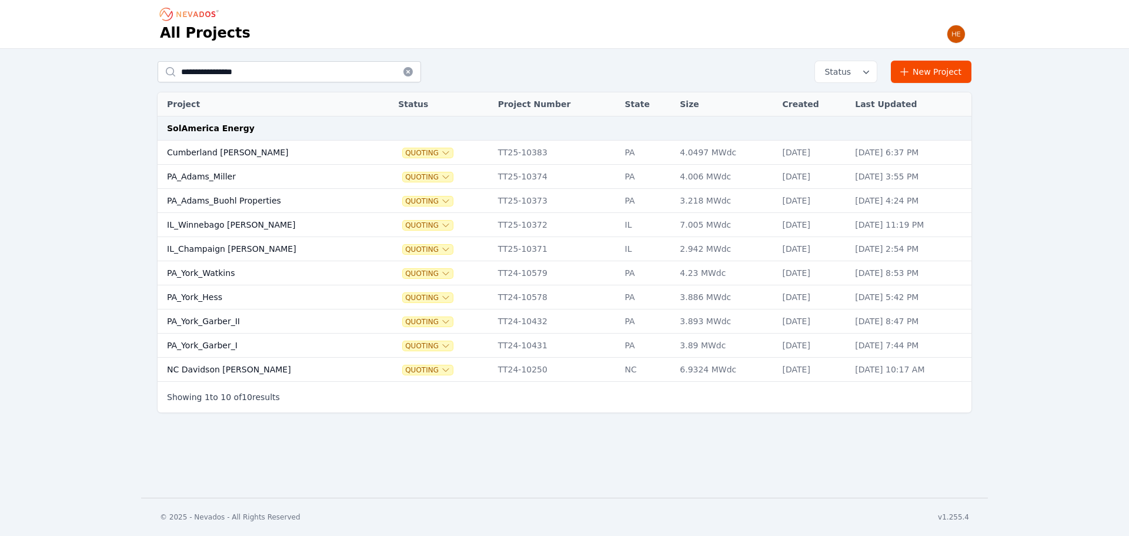
click at [190, 172] on td "PA_Adams_Miller" at bounding box center [266, 177] width 217 height 24
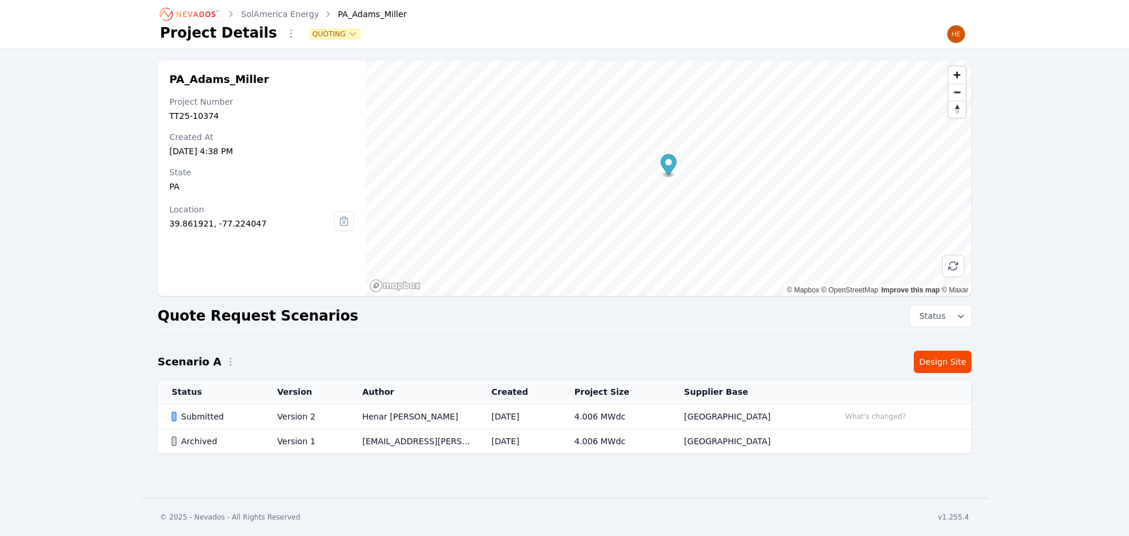
click at [206, 417] on div "Submitted" at bounding box center [215, 416] width 86 height 12
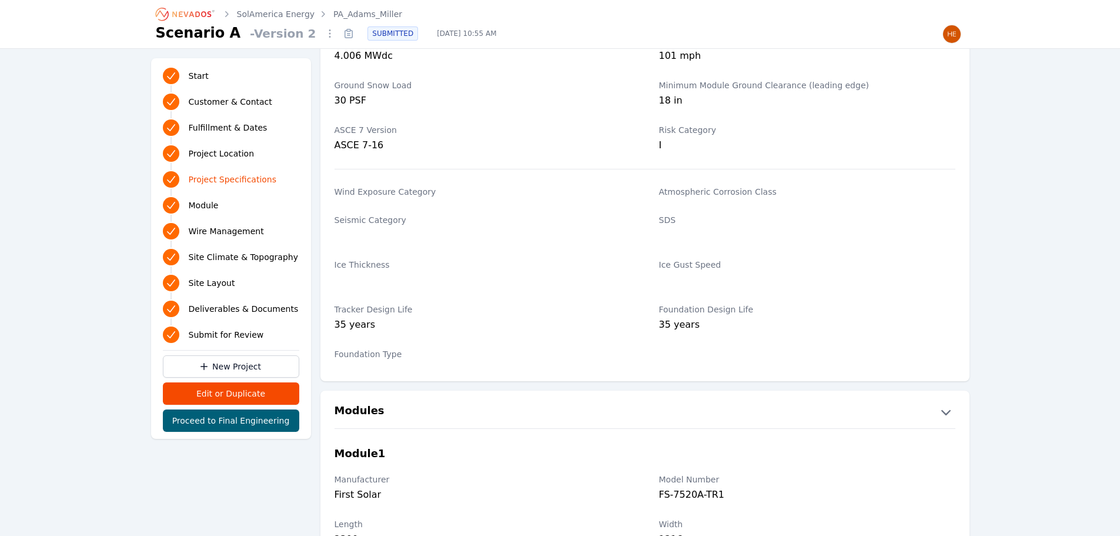
scroll to position [1000, 0]
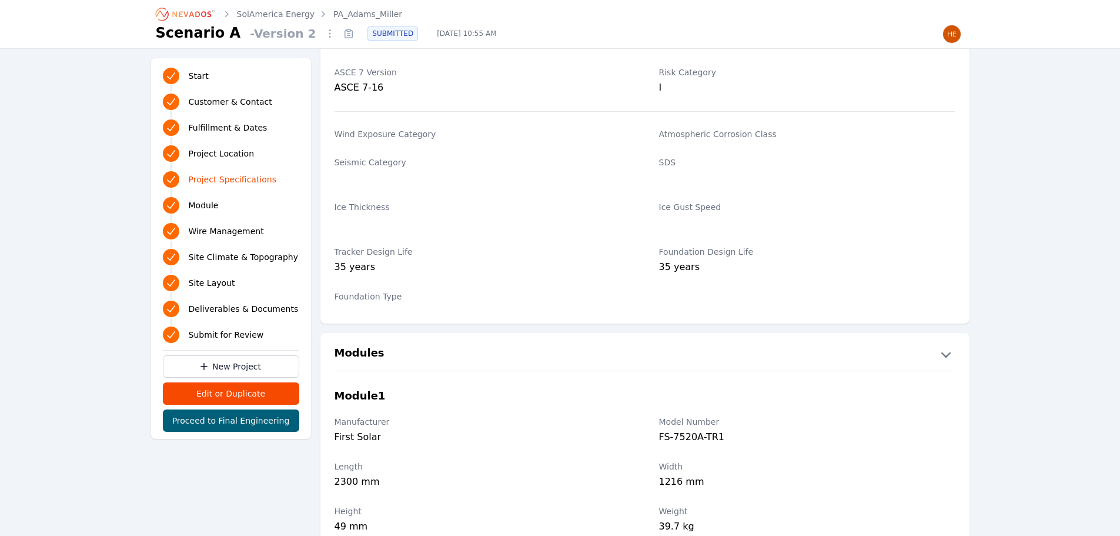
click at [184, 11] on icon "Breadcrumb" at bounding box center [185, 14] width 65 height 19
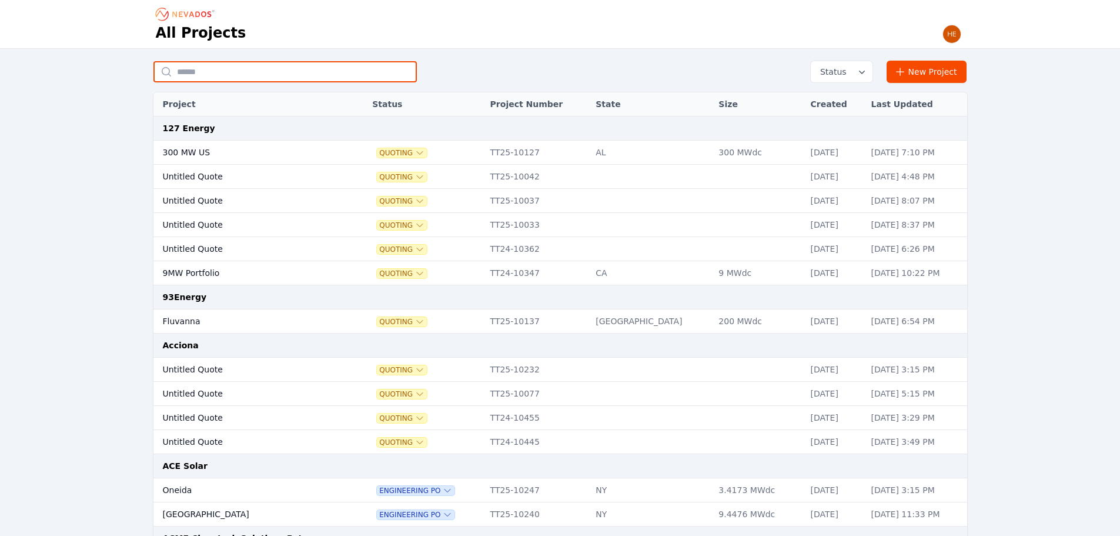
click at [253, 68] on input "text" at bounding box center [284, 71] width 263 height 21
type input "*******"
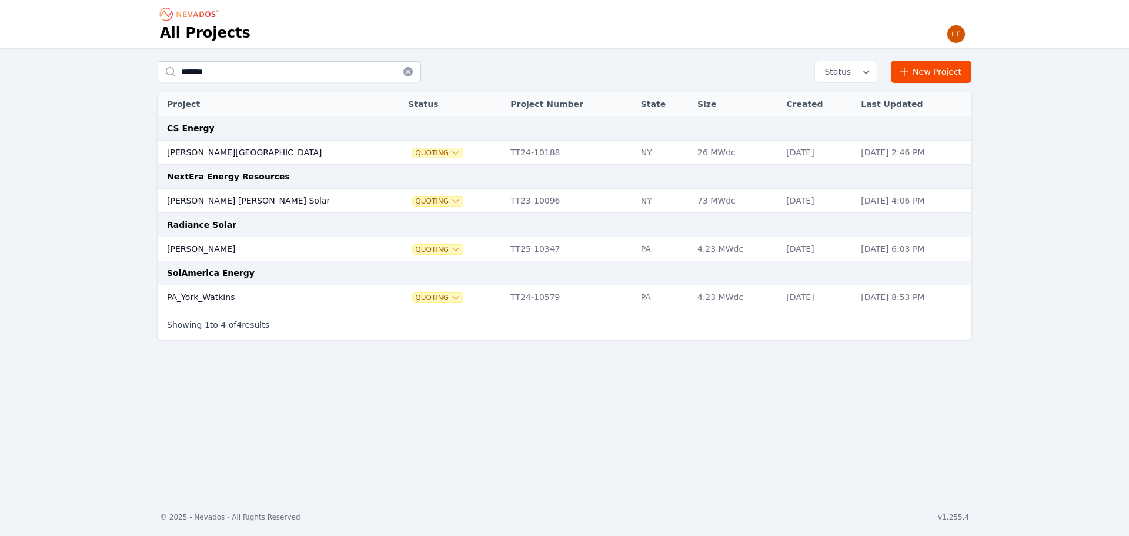
click at [200, 300] on td "PA_York_Watkins" at bounding box center [271, 297] width 226 height 24
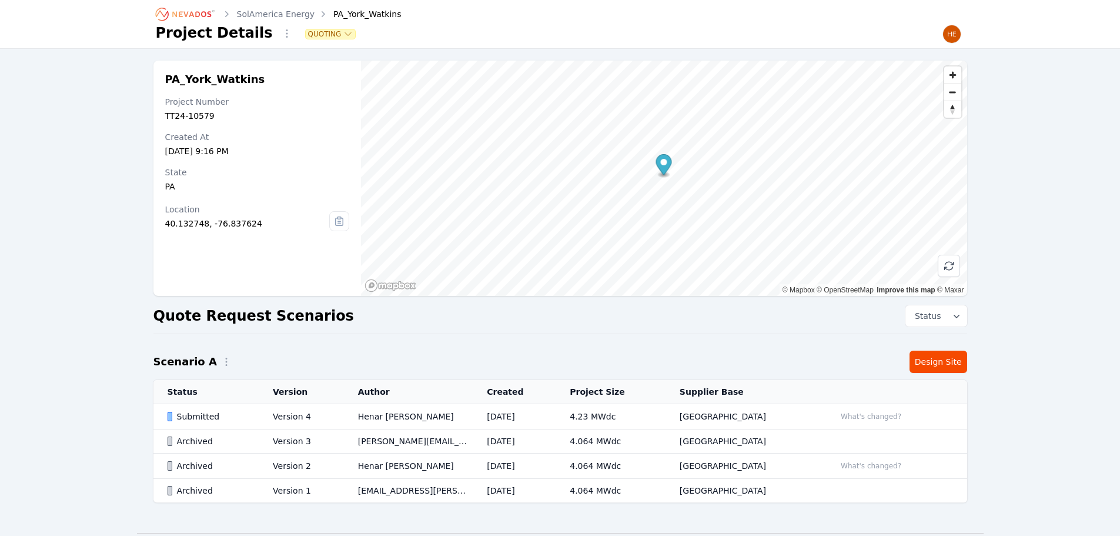
click at [204, 413] on div "Submitted" at bounding box center [211, 416] width 86 height 12
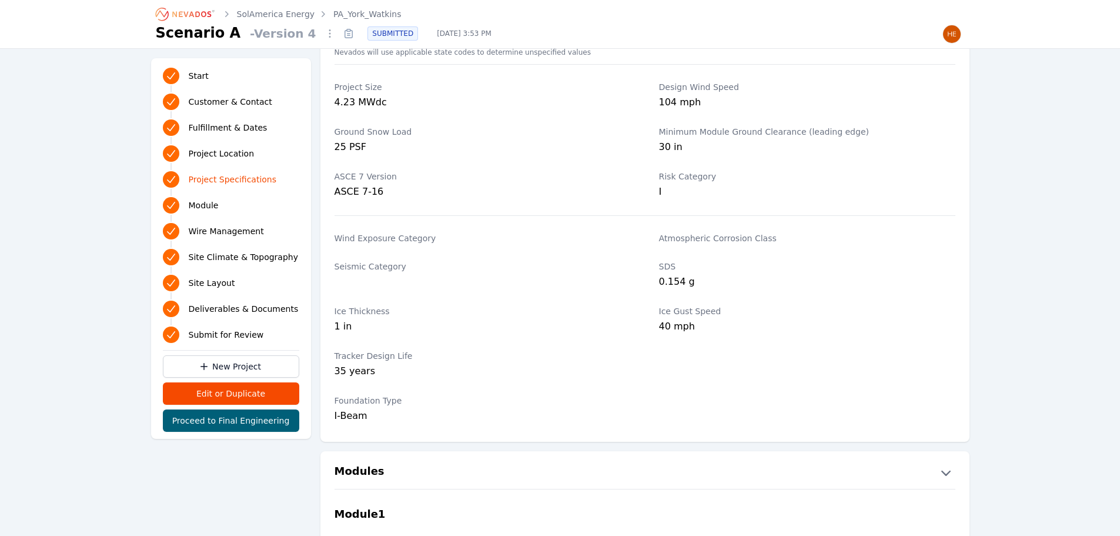
scroll to position [1000, 0]
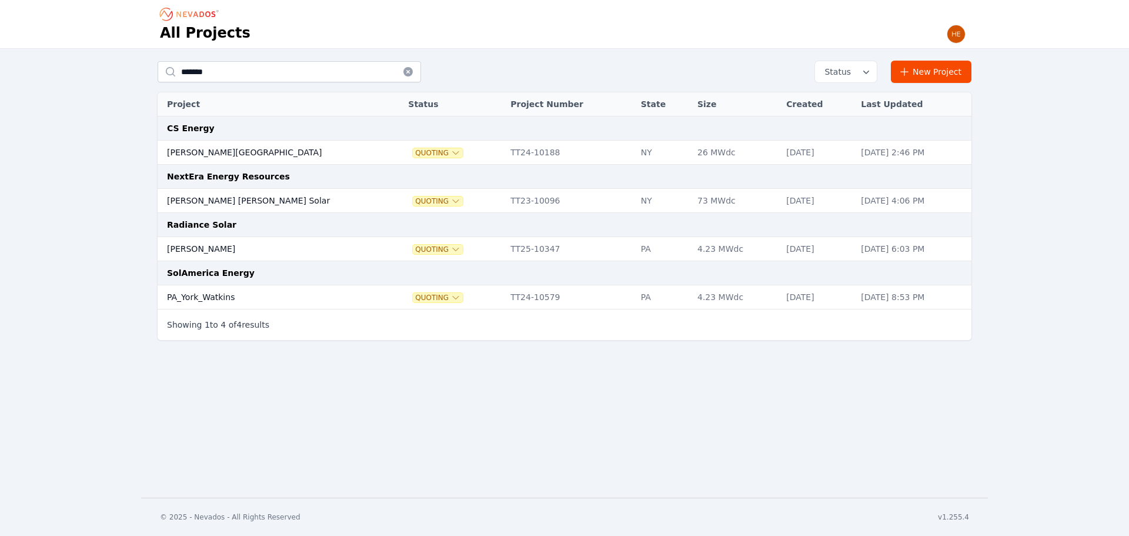
click at [188, 250] on td "[PERSON_NAME]" at bounding box center [271, 249] width 226 height 24
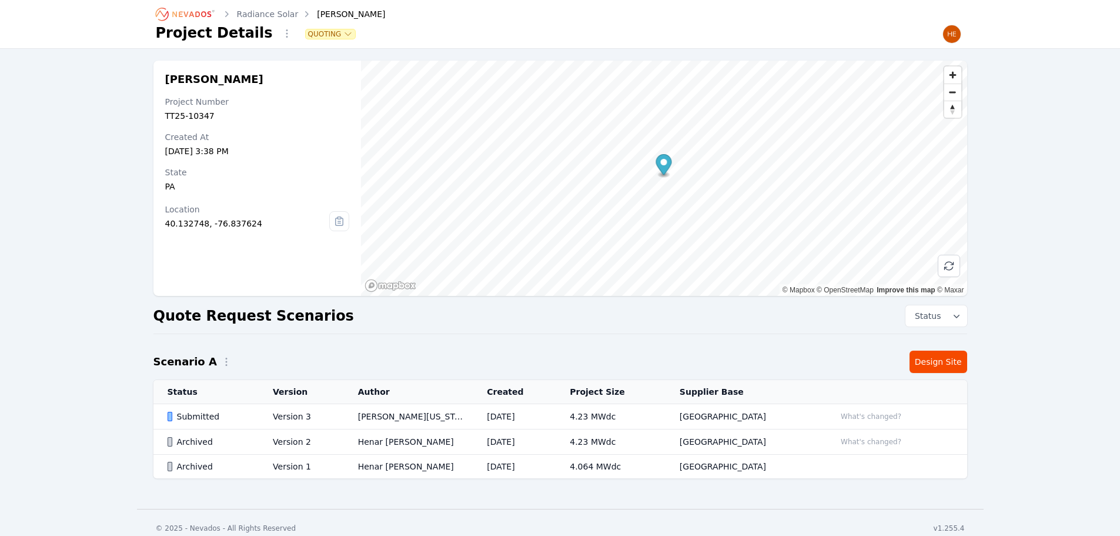
click at [181, 416] on div "Submitted" at bounding box center [211, 416] width 86 height 12
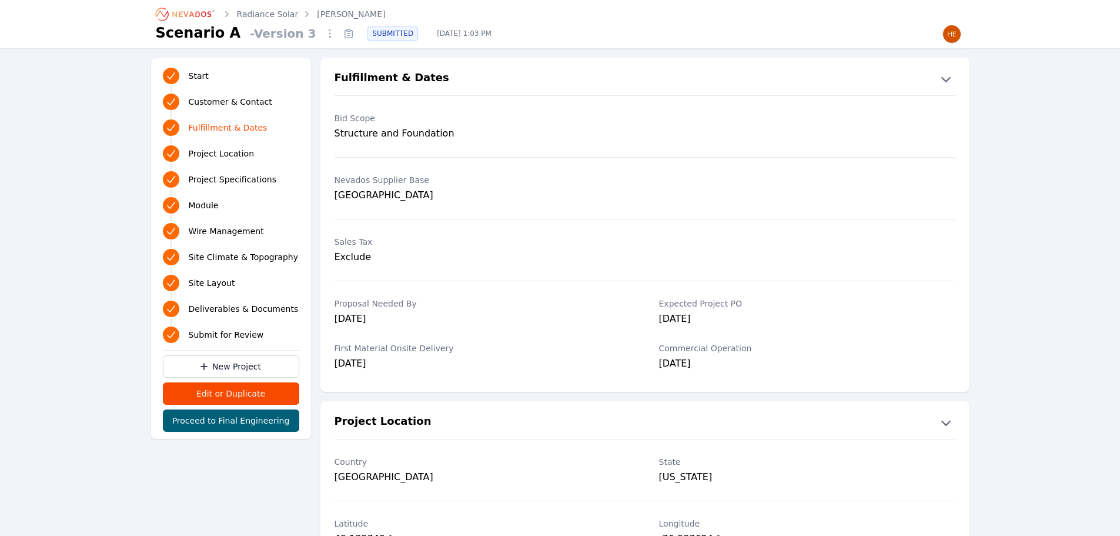
scroll to position [529, 0]
